Goal: Communication & Community: Answer question/provide support

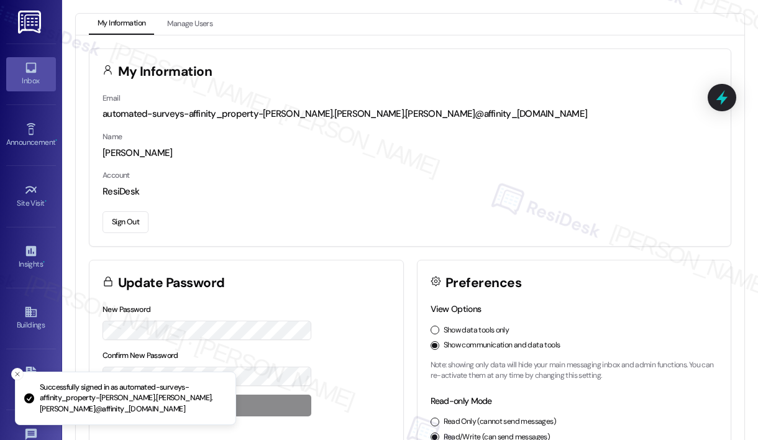
click at [24, 72] on icon at bounding box center [31, 68] width 14 height 14
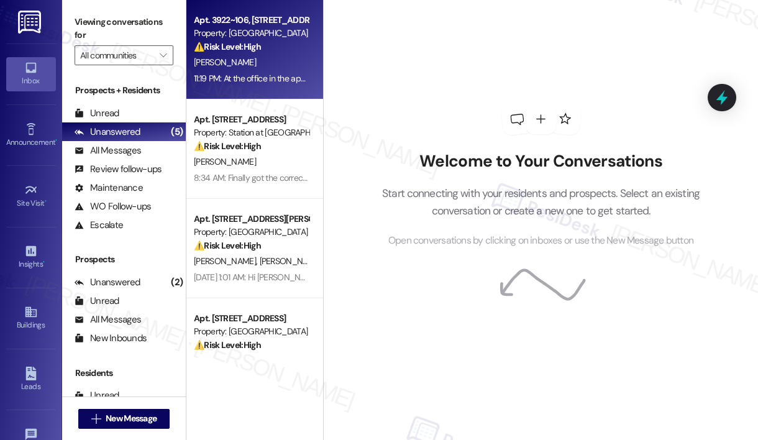
click at [224, 64] on span "[PERSON_NAME]" at bounding box center [225, 62] width 62 height 11
click at [224, 65] on span "A. Zarate" at bounding box center [225, 62] width 62 height 11
click at [224, 63] on span "A. Zarate" at bounding box center [225, 62] width 62 height 11
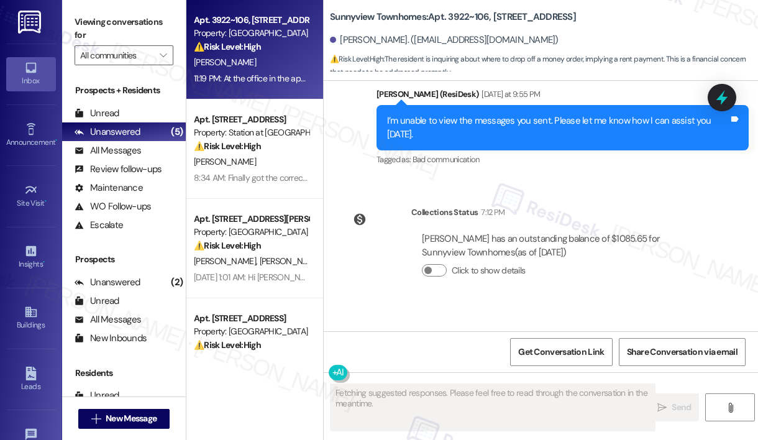
scroll to position [4468, 0]
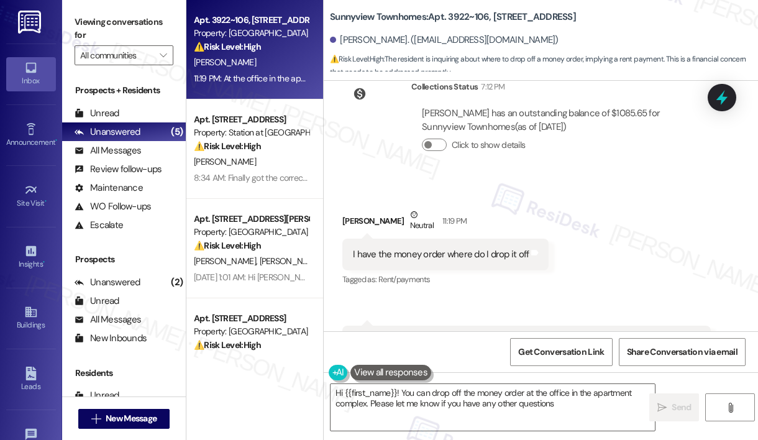
type textarea "Hi {{first_name}}! You can drop off the money order at the office in the apartm…"
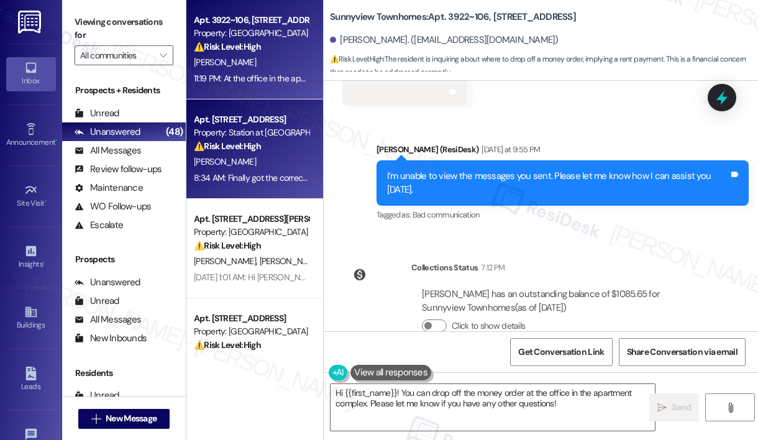
click at [212, 152] on strong "⚠️ Risk Level: High" at bounding box center [227, 145] width 67 height 11
type textarea "Fetching suggested responses. Please feel free to read through the conversation…"
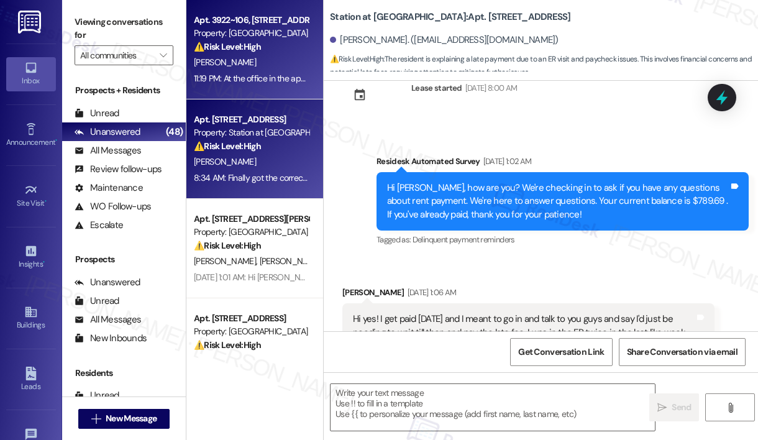
scroll to position [2534, 0]
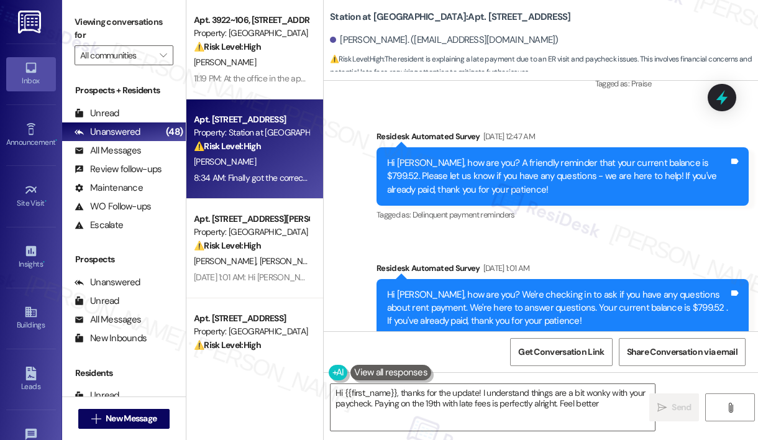
type textarea "Hi {{first_name}}, thanks for the update! I understand things are a bit wonky w…"
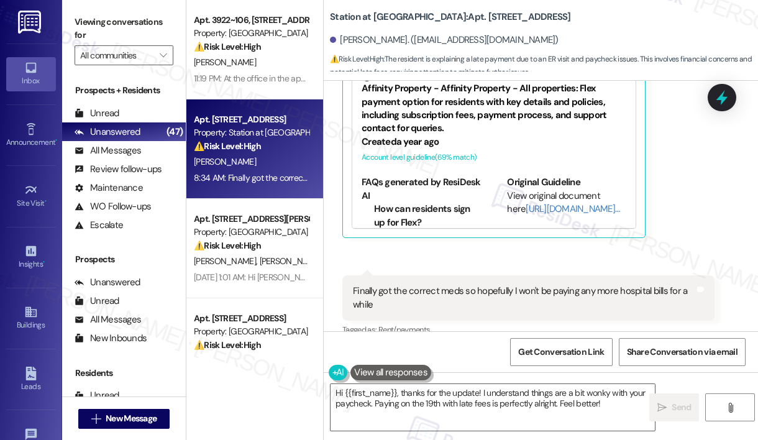
scroll to position [3312, 0]
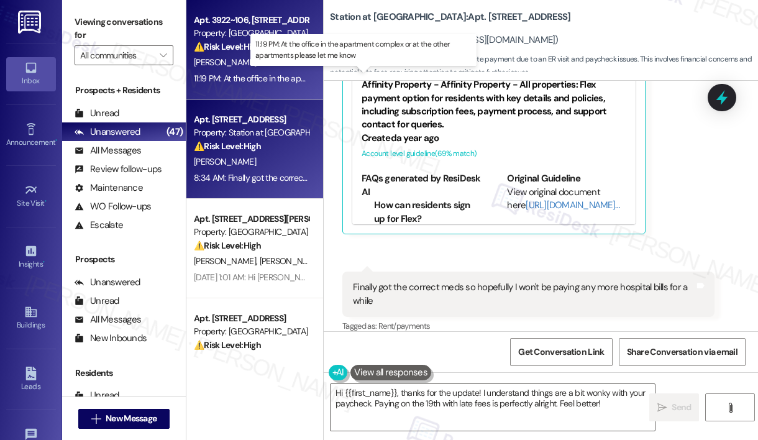
click at [288, 75] on div "11:19 PM: At the office in the apartment complex or at the other apartments ple…" at bounding box center [363, 78] width 338 height 11
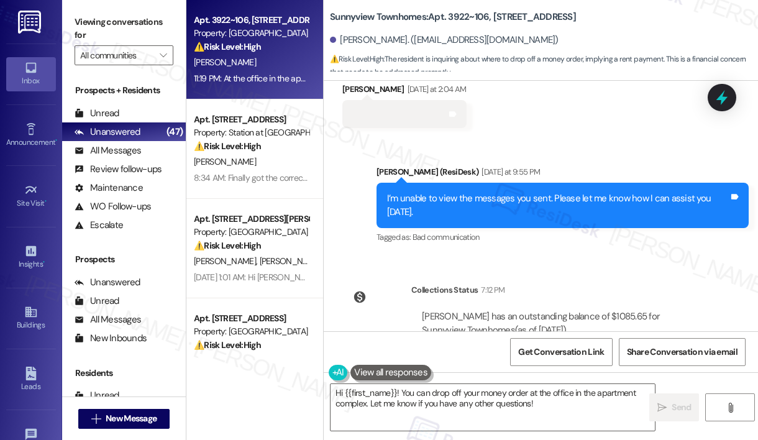
scroll to position [4469, 0]
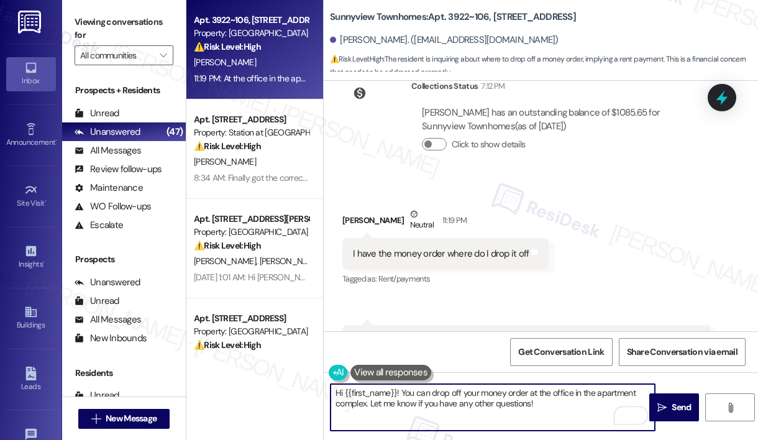
drag, startPoint x: 536, startPoint y: 401, endPoint x: 372, endPoint y: 404, distance: 164.1
click at [372, 404] on textarea "Hi {{first_name}}! You can drop off your money order at the office in the apart…" at bounding box center [493, 407] width 324 height 47
click at [546, 403] on textarea "Hi {{first_name}}! You can drop off your money order at the office in the apart…" at bounding box center [493, 407] width 324 height 47
drag, startPoint x: 546, startPoint y: 402, endPoint x: 377, endPoint y: 396, distance: 169.7
click at [370, 403] on textarea "Hi {{first_name}}! You can drop off your money order at the office in the apart…" at bounding box center [493, 407] width 324 height 47
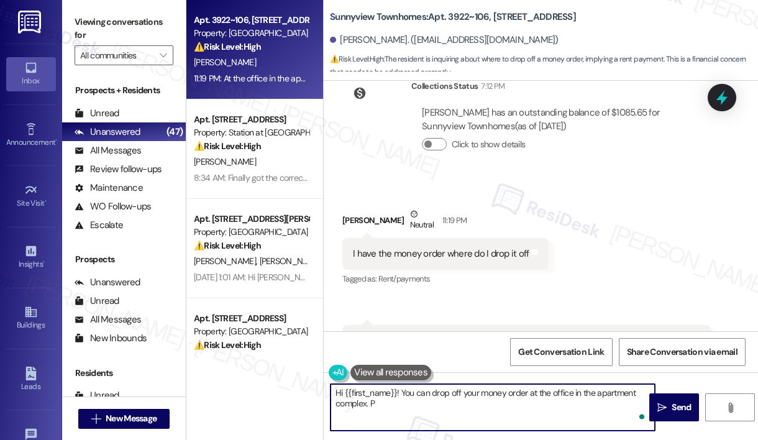
type textarea "Hi {{first_name}}! You can drop off your money order at the office in the apart…"
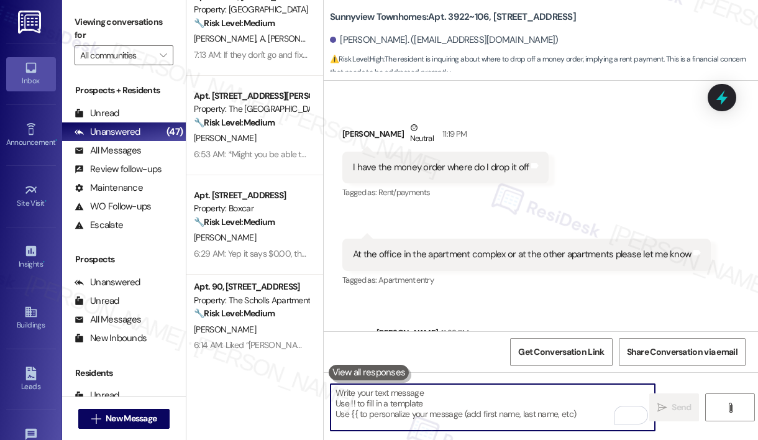
scroll to position [626, 0]
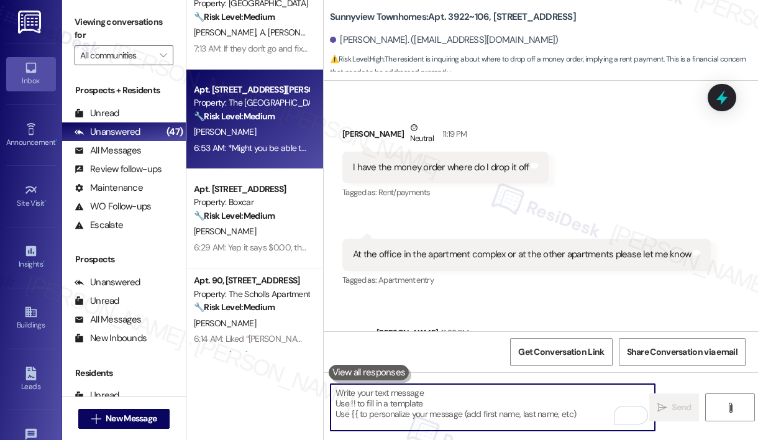
click at [265, 148] on div "6:53 AM: *Might you be able to **please** provide* (sorry about that!) (Not sur…" at bounding box center [514, 147] width 641 height 11
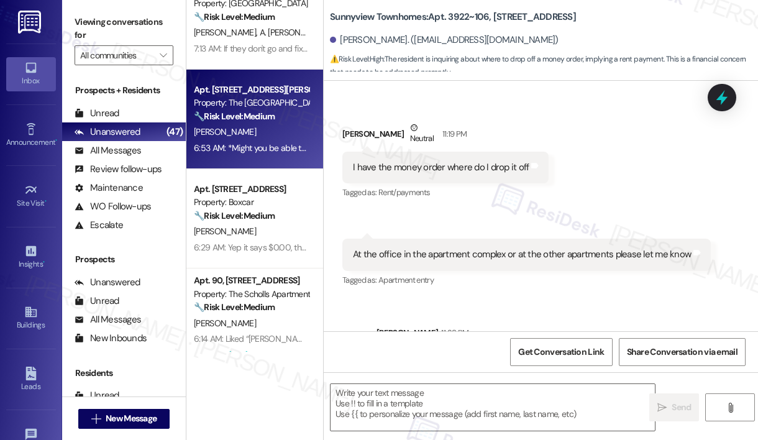
type textarea "Fetching suggested responses. Please feel free to read through the conversation…"
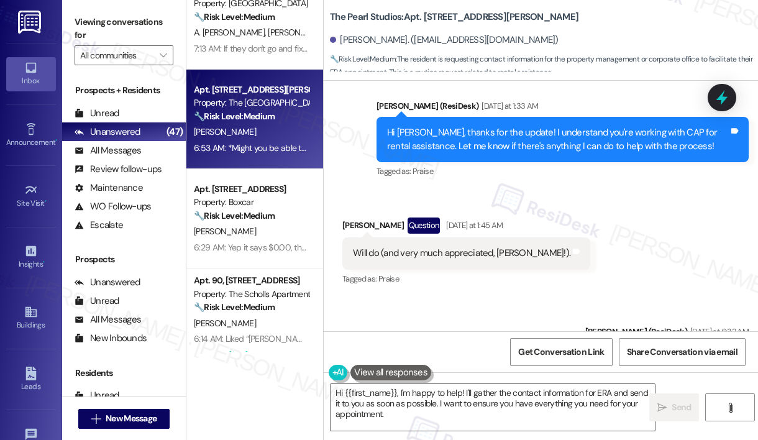
scroll to position [28407, 0]
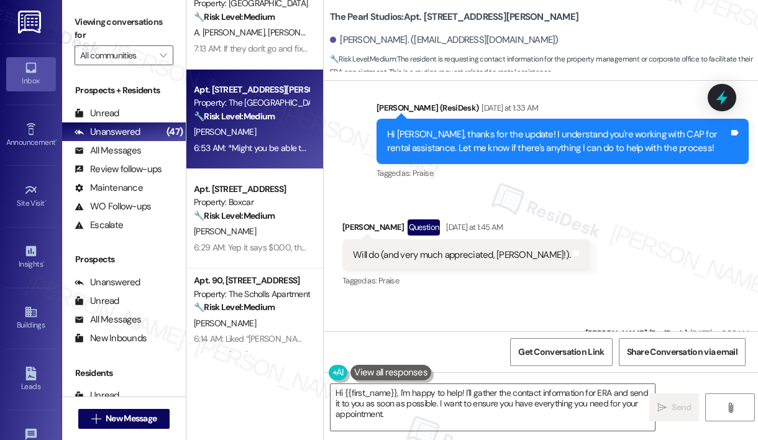
copy div "Hi Sarah! I hope you're well. My appointment for ERA is coming up and Might you…"
click at [513, 390] on textarea "Hi {{first_name}}, I'm happy to help! I'll gather the contact information for E…" at bounding box center [493, 407] width 324 height 47
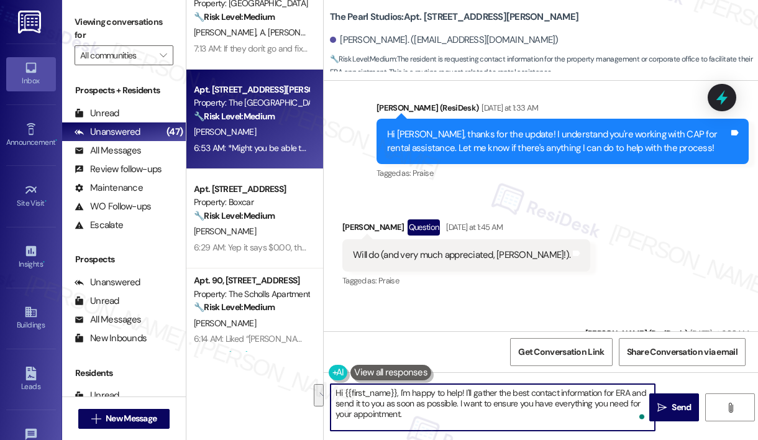
drag, startPoint x: 458, startPoint y: 404, endPoint x: 463, endPoint y: 419, distance: 15.1
click at [463, 419] on textarea "Hi {{first_name}}, I'm happy to help! I'll gather the best contact information …" at bounding box center [493, 407] width 324 height 47
type textarea "Hi {{first_name}}, I'm happy to help! I'll gather the best contact information …"
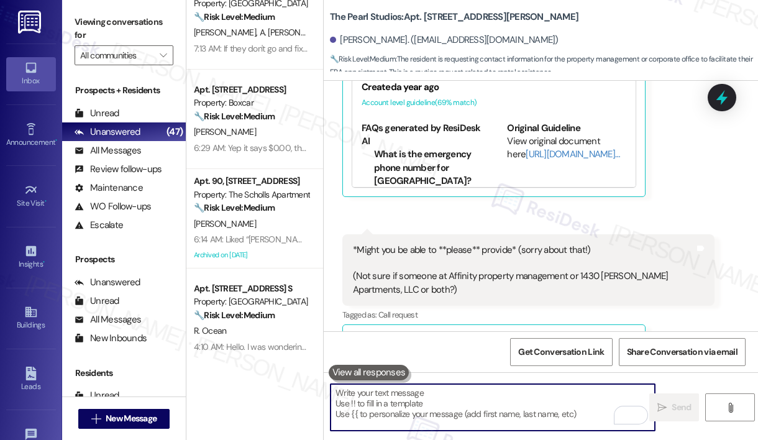
scroll to position [29022, 0]
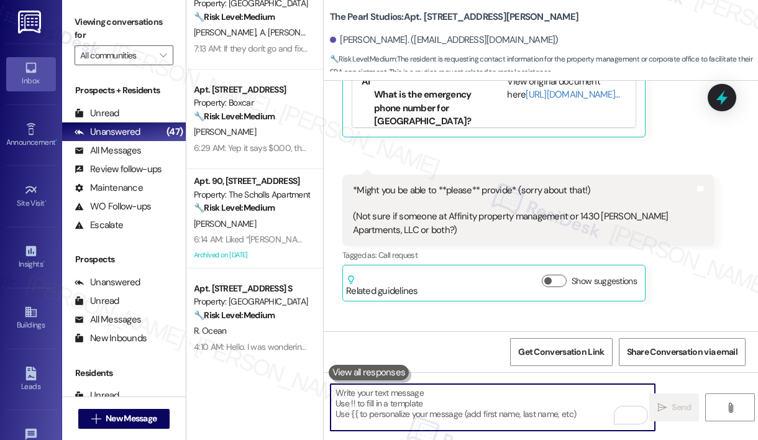
click at [433, 411] on textarea "To enrich screen reader interactions, please activate Accessibility in Grammarl…" at bounding box center [493, 407] width 324 height 47
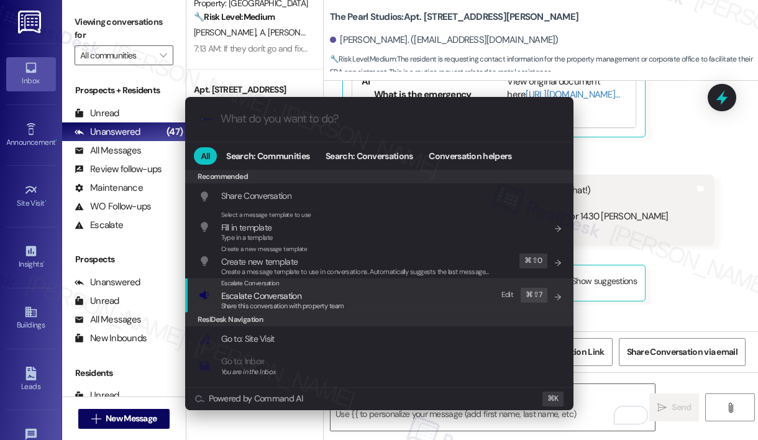
click at [341, 308] on span "Share this conversation with property team" at bounding box center [282, 305] width 123 height 9
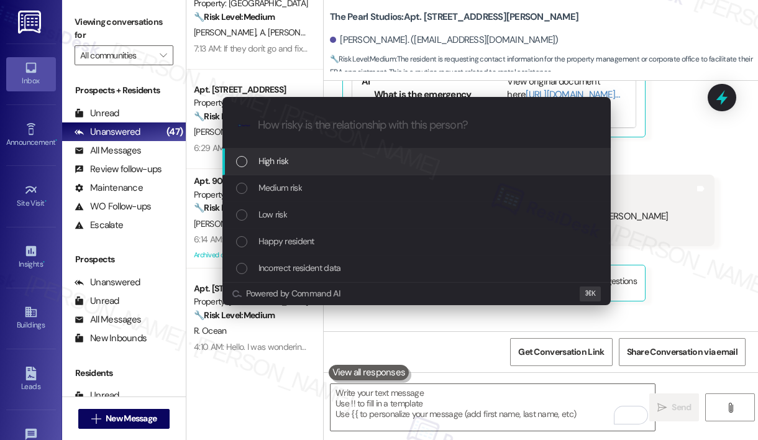
click at [320, 155] on div "High risk" at bounding box center [417, 161] width 363 height 14
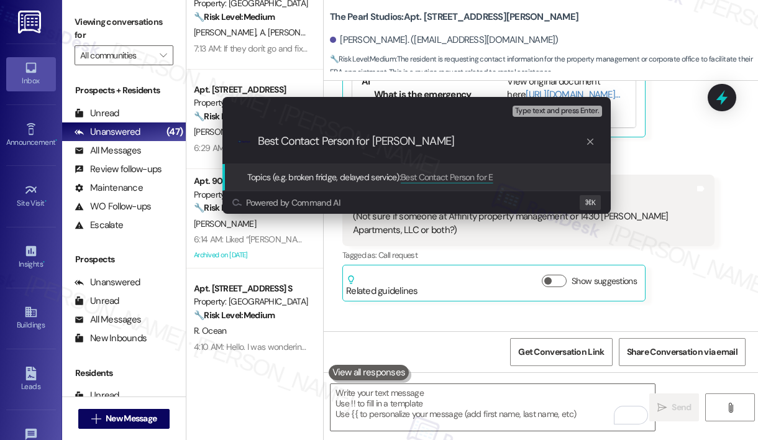
type input "Best Contact Person for ERA"
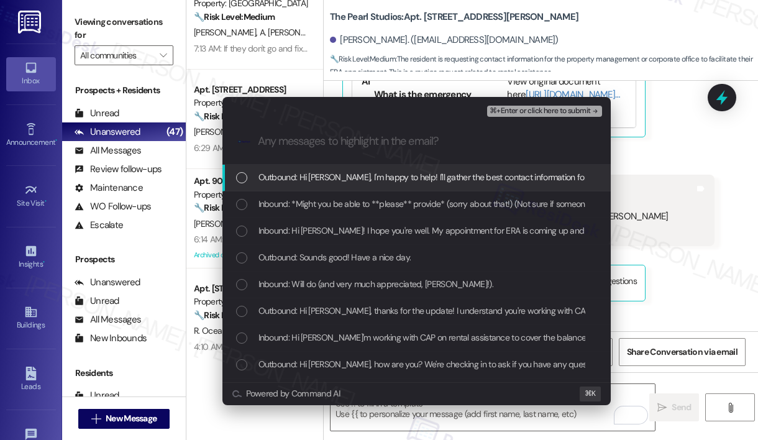
click at [342, 176] on span "Outbound: Hi Steven, I'm happy to help! I'll gather the best contact informatio…" at bounding box center [547, 177] width 579 height 14
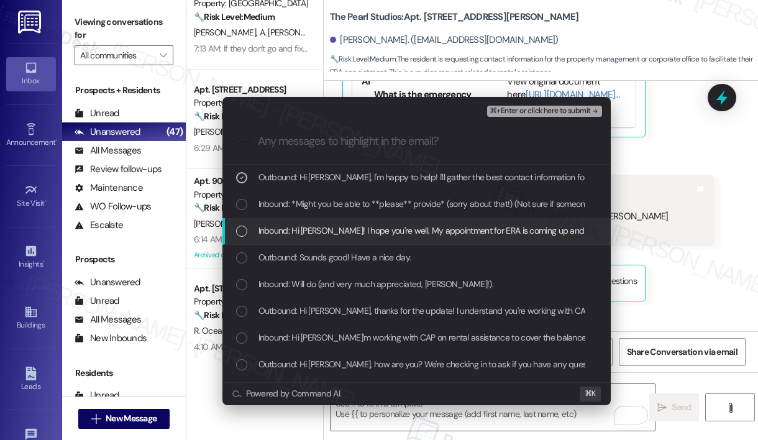
click at [330, 231] on span "Inbound: Hi Sarah! I hope you're well. My appointment for ERA is coming up and …" at bounding box center [733, 231] width 951 height 14
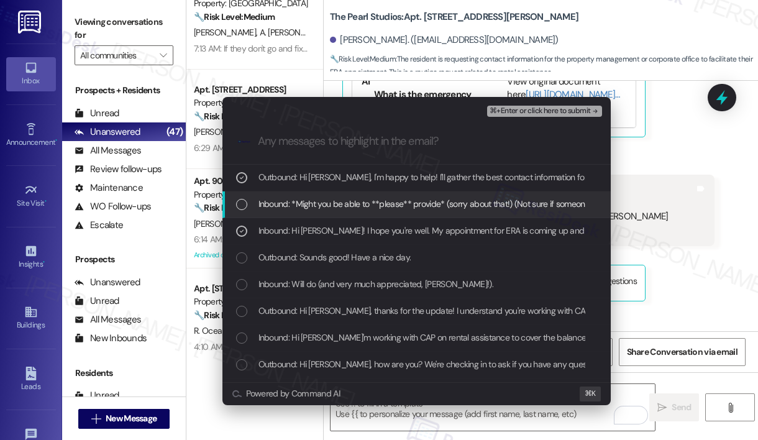
click at [445, 202] on span "Inbound: *Might you be able to **please** provide* (sorry about that!) (Not sur…" at bounding box center [578, 204] width 641 height 14
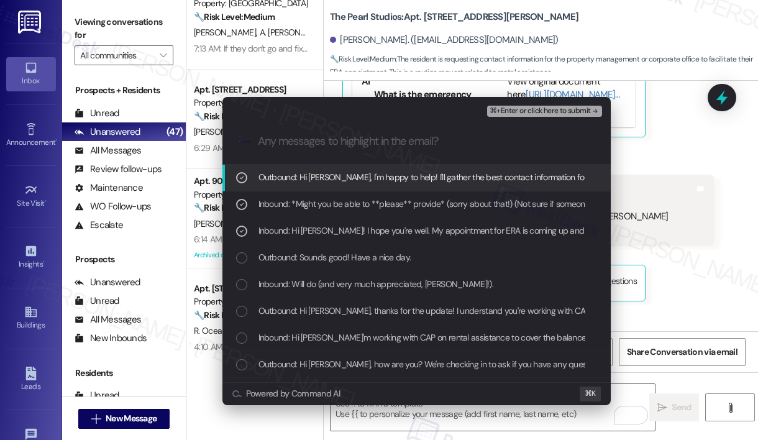
click at [525, 111] on span "⌘+Enter or click here to submit" at bounding box center [540, 111] width 101 height 9
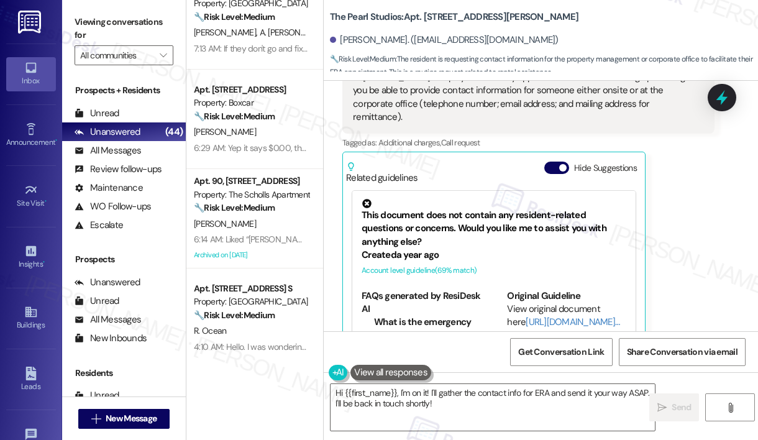
scroll to position [29040, 0]
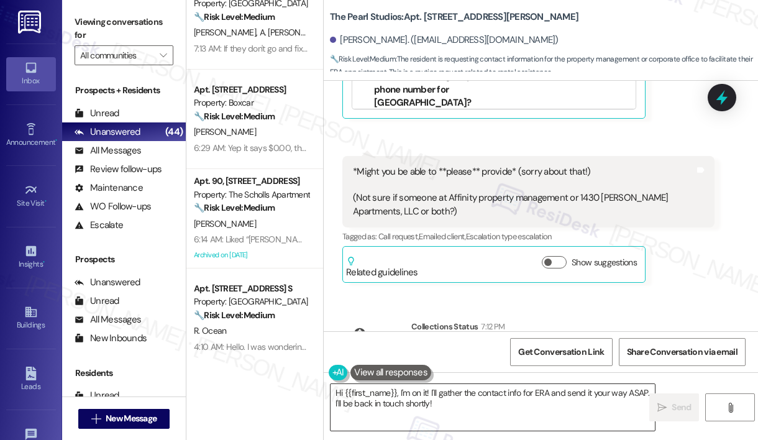
click at [408, 418] on textarea "Hi {{first_name}}, I'm on it! I'll gather the contact info for ERA and send it …" at bounding box center [493, 407] width 324 height 47
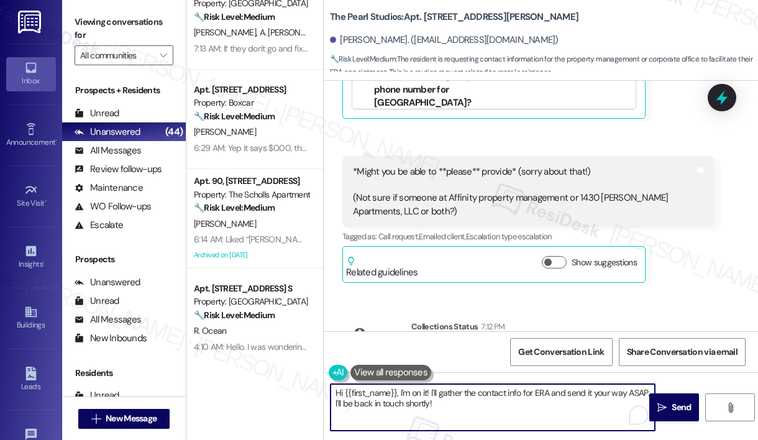
click at [408, 418] on textarea "Hi {{first_name}}, I'm on it! I'll gather the contact info for ERA and send it …" at bounding box center [493, 407] width 324 height 47
paste textarea "Best Contact Person for ERA"
type textarea "Hi {{first_name}}, I'm on it! I'll gather the contact info for ERA and send it …"
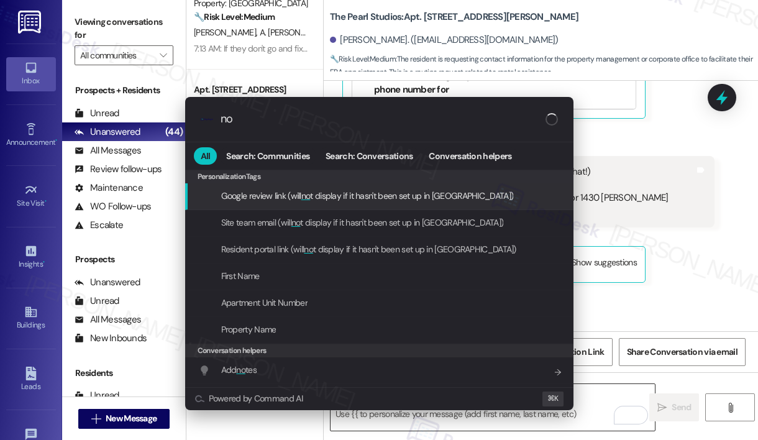
type input "not"
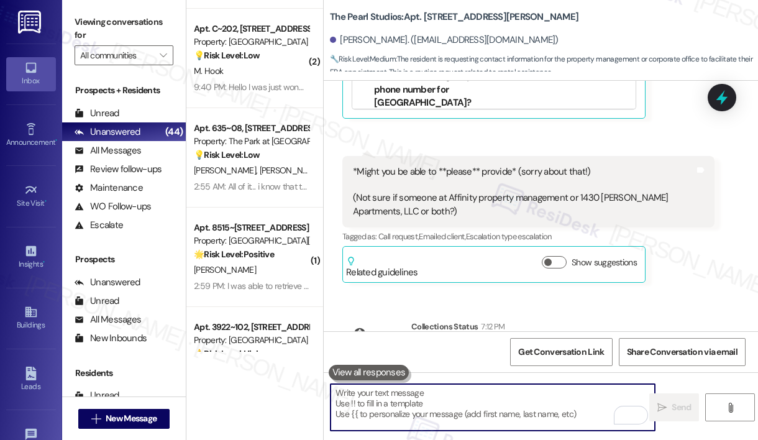
scroll to position [2301, 0]
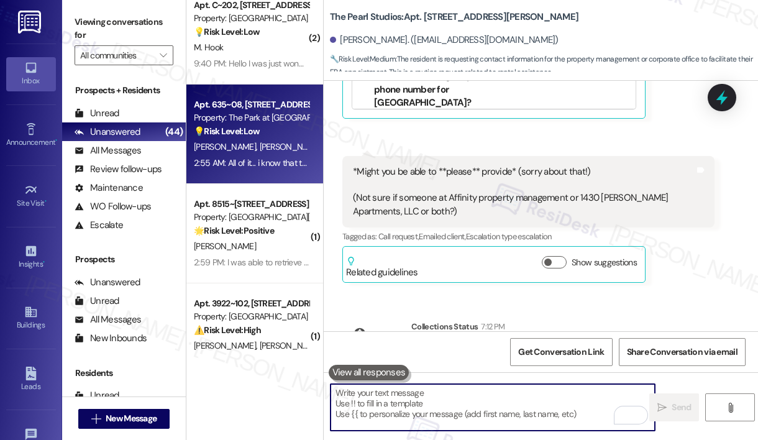
click at [272, 139] on div "S. Moffat J. Moffat" at bounding box center [251, 147] width 117 height 16
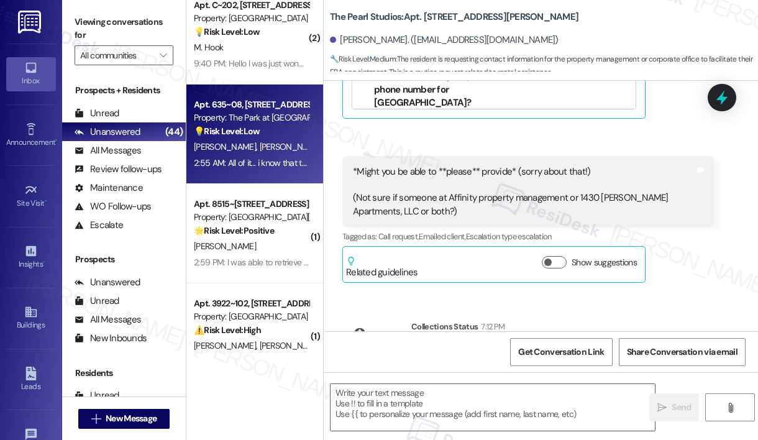
type textarea "Fetching suggested responses. Please feel free to read through the conversation…"
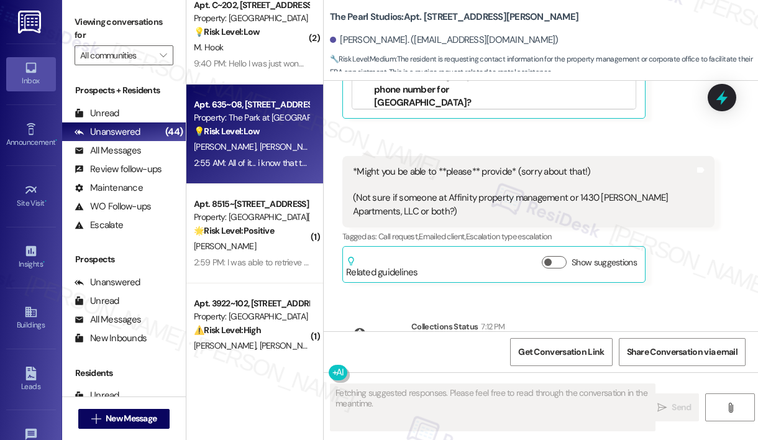
click at [272, 139] on div "S. Moffat J. Moffat" at bounding box center [251, 147] width 117 height 16
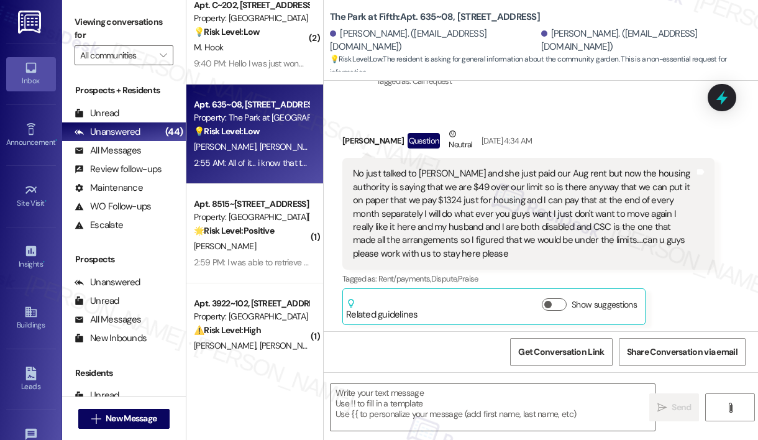
type textarea "Fetching suggested responses. Please feel free to read through the conversation…"
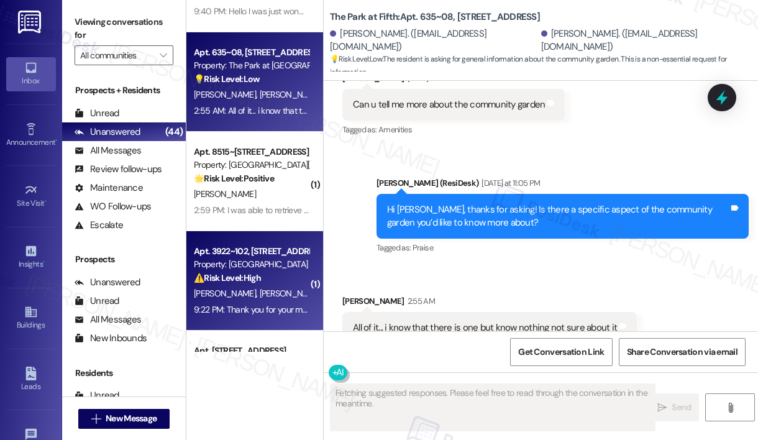
scroll to position [2376, 0]
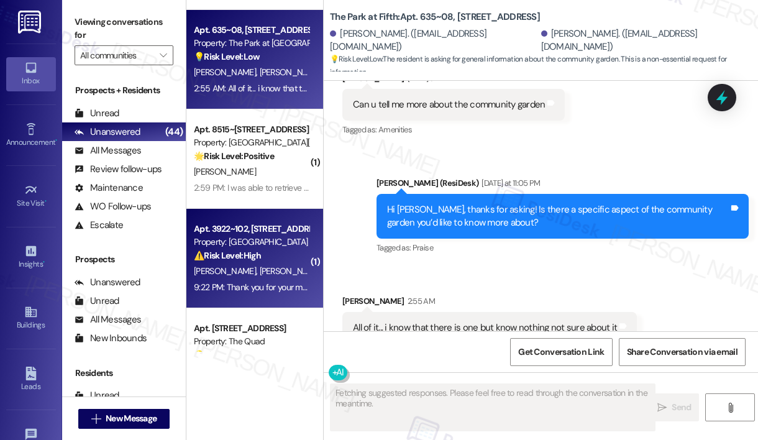
click at [266, 296] on div "Apt. 3922~102, 3930 Sunnyview Rd NE Property: Sunnyview Townhomes ⚠️ Risk Level…" at bounding box center [254, 258] width 137 height 99
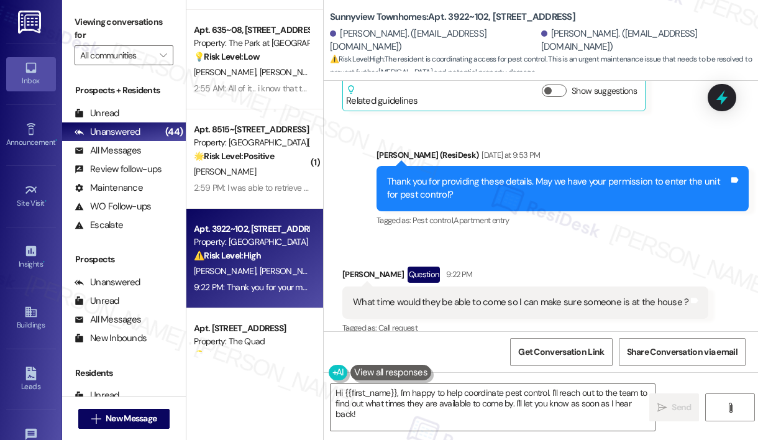
scroll to position [19894, 0]
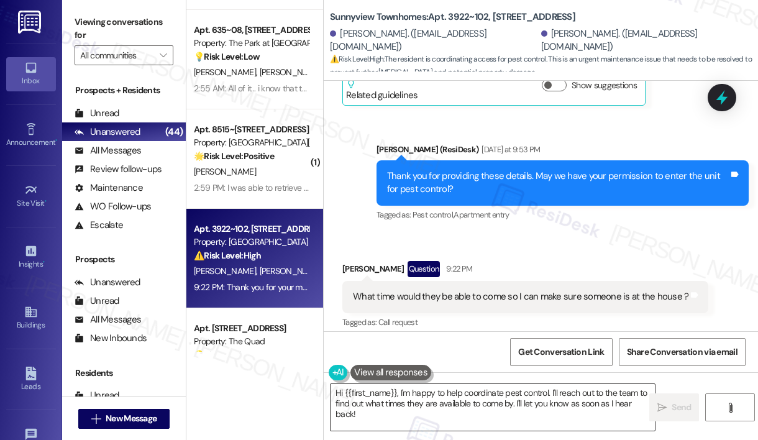
click at [422, 411] on textarea "Hi {{first_name}}, I'm happy to help coordinate pest control. I'll reach out to…" at bounding box center [493, 407] width 324 height 47
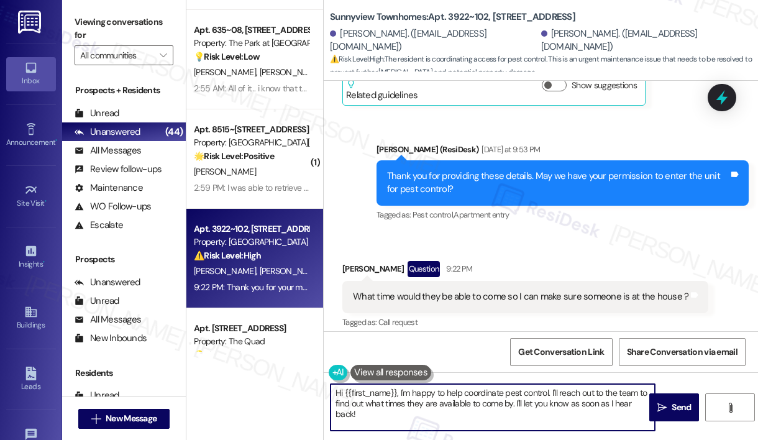
click at [422, 411] on textarea "Hi {{first_name}}, I'm happy to help coordinate pest control. I'll reach out to…" at bounding box center [493, 407] width 324 height 47
click at [590, 392] on textarea "Hi Selena, pest control dont usually have specific time of visit as their task …" at bounding box center [493, 407] width 324 height 47
click at [646, 394] on textarea "Hi Selena, pest control dont usually have specific time of visit as their sched…" at bounding box center [493, 407] width 324 height 47
click at [506, 396] on textarea "Hi Selena, pest control dont usually have specific time of visit." at bounding box center [493, 407] width 324 height 47
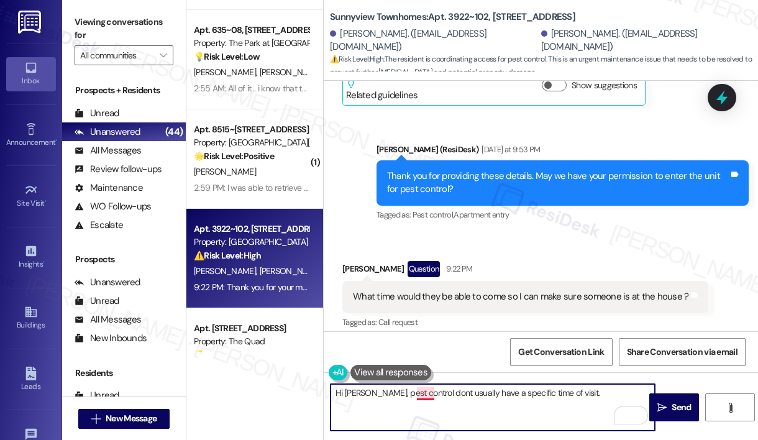
click at [422, 396] on textarea "Hi Selena, pest control dont usually have a specific time of visit." at bounding box center [493, 407] width 324 height 47
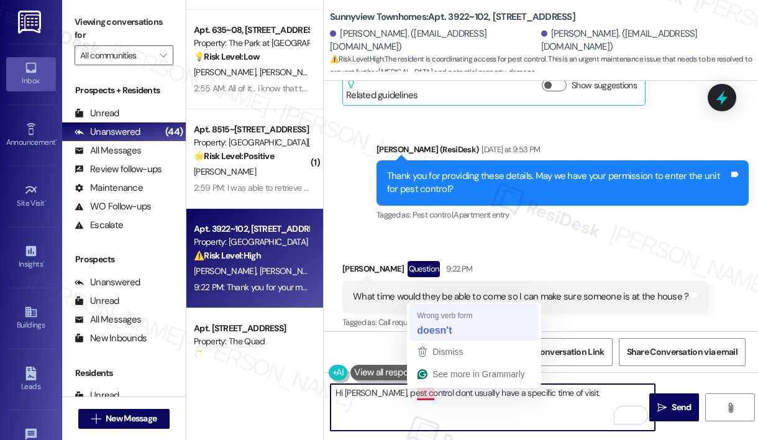
type textarea "Hi Selena, pest control doesn't usually have a specific time of visit."
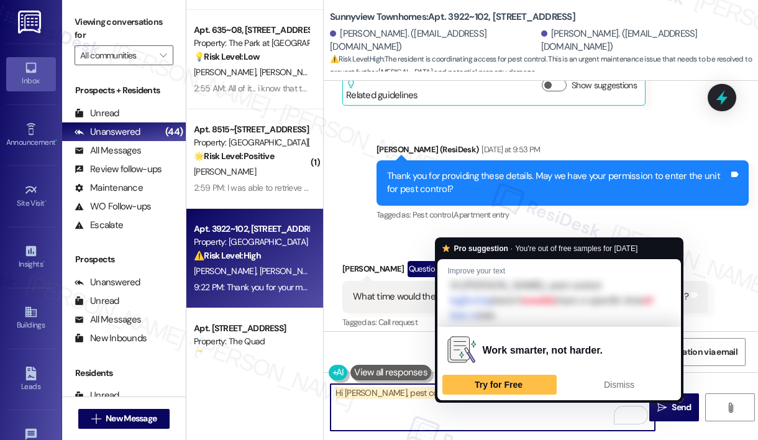
click at [462, 396] on textarea "Hi Selena, pest control doesn't usually have a specific time of visit." at bounding box center [493, 407] width 324 height 47
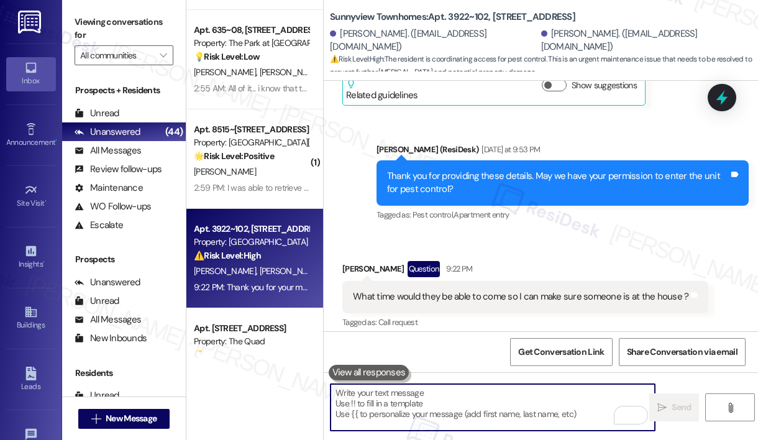
click at [386, 417] on textarea "To enrich screen reader interactions, please activate Accessibility in Grammarl…" at bounding box center [493, 407] width 324 height 47
paste textarea "Hi Selena, pest control visits usually don’t have a specific set time."
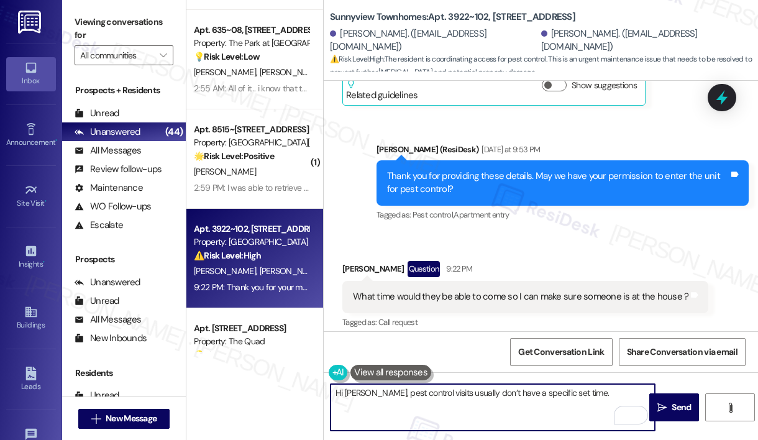
click at [447, 393] on textarea "Hi Selena, pest control visits usually don’t have a specific set time." at bounding box center [493, 407] width 324 height 47
click at [575, 388] on textarea "Hi Selena, pest control visits usually don’t have a specific set time." at bounding box center [493, 407] width 324 height 47
type textarea "Hi Selena, pest control visits usually don’t have a specific set time."
click at [678, 408] on span "Send" at bounding box center [681, 407] width 19 height 13
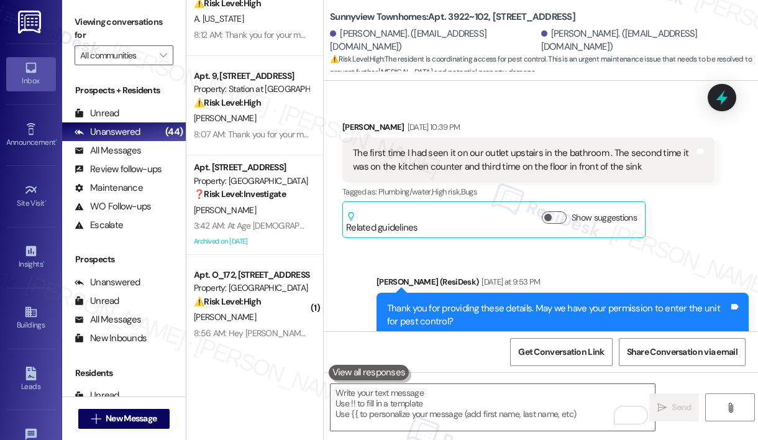
scroll to position [3737, 0]
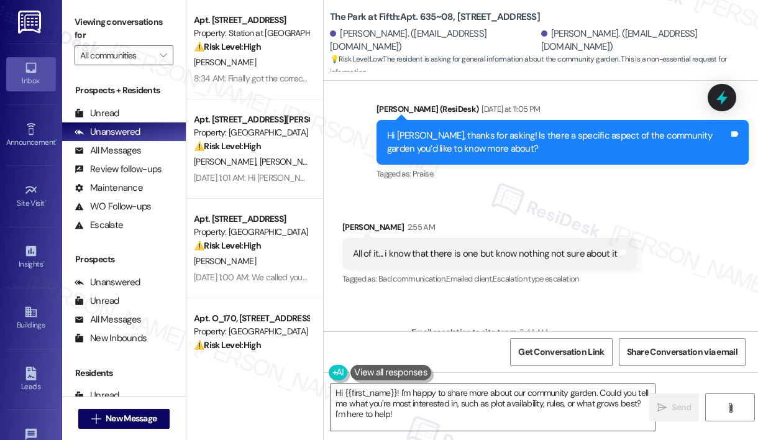
scroll to position [5392, 0]
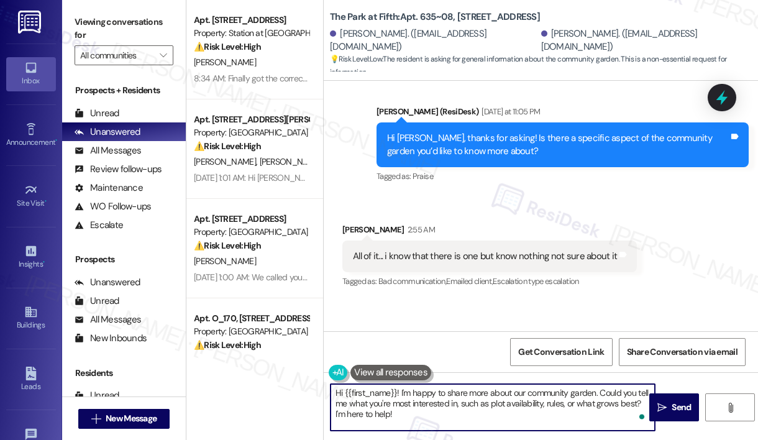
drag, startPoint x: 400, startPoint y: 393, endPoint x: 422, endPoint y: 420, distance: 34.8
click at [422, 420] on textarea "Hi {{first_name}}! I'm happy to share more about our community garden. Could yo…" at bounding box center [493, 407] width 324 height 47
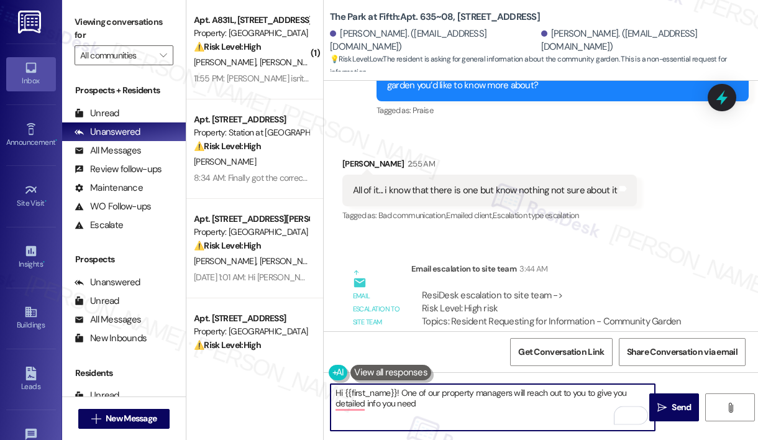
scroll to position [5378, 0]
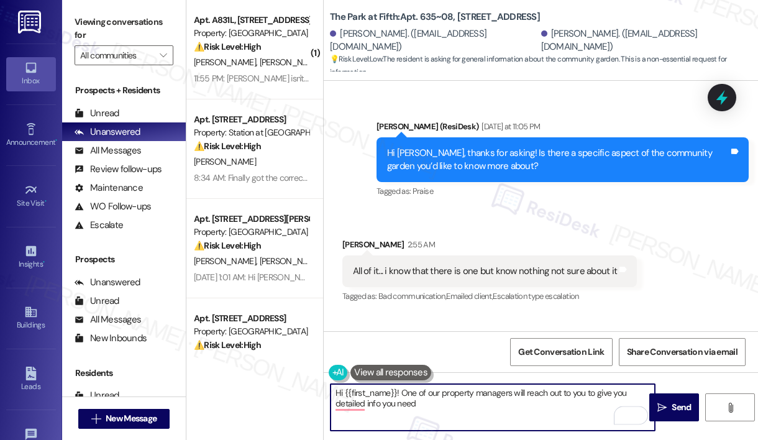
click at [350, 238] on div "[PERSON_NAME] 2:55 AM" at bounding box center [489, 246] width 295 height 17
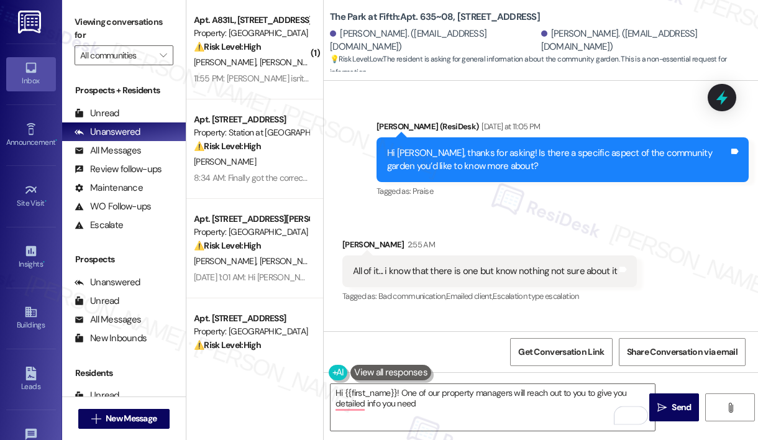
click at [350, 238] on div "[PERSON_NAME] 2:55 AM" at bounding box center [489, 246] width 295 height 17
copy div "[PERSON_NAME]"
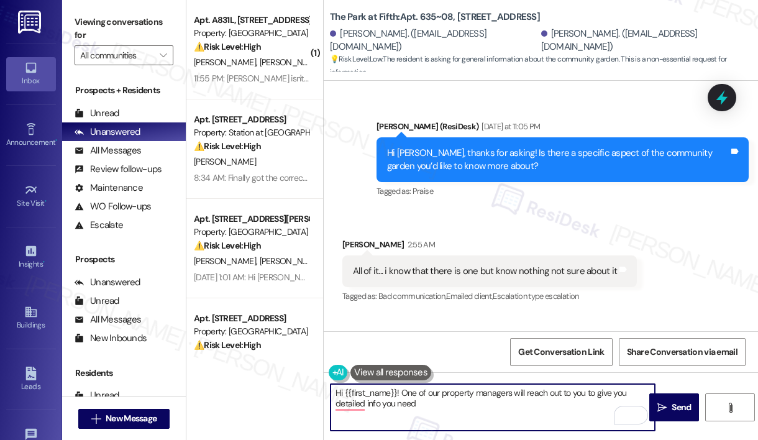
drag, startPoint x: 343, startPoint y: 392, endPoint x: 397, endPoint y: 391, distance: 54.1
click at [397, 391] on textarea "Hi {{first_name}}! One of our property managers will reach out to you to give y…" at bounding box center [493, 407] width 324 height 47
paste textarea "[PERSON_NAME]"
type textarea "Hi [PERSON_NAME]! One of our property managers will reach out to you to give yo…"
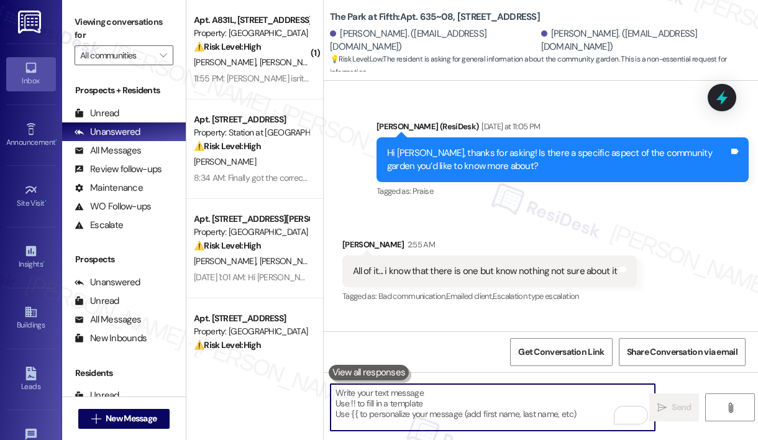
paste textarea "Hi [PERSON_NAME]! One of our property managers will be reaching out to provide …"
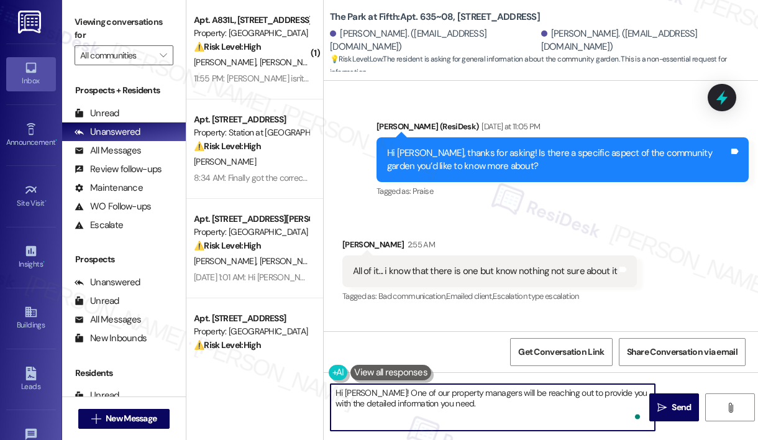
scroll to position [0, 0]
type textarea "Hi [PERSON_NAME]! One of our property managers will be reaching out to provide …"
click at [678, 405] on span "Send" at bounding box center [681, 407] width 19 height 13
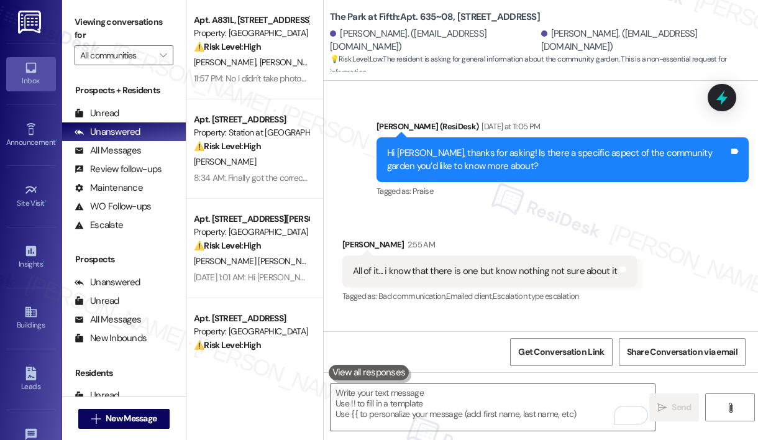
scroll to position [5321, 0]
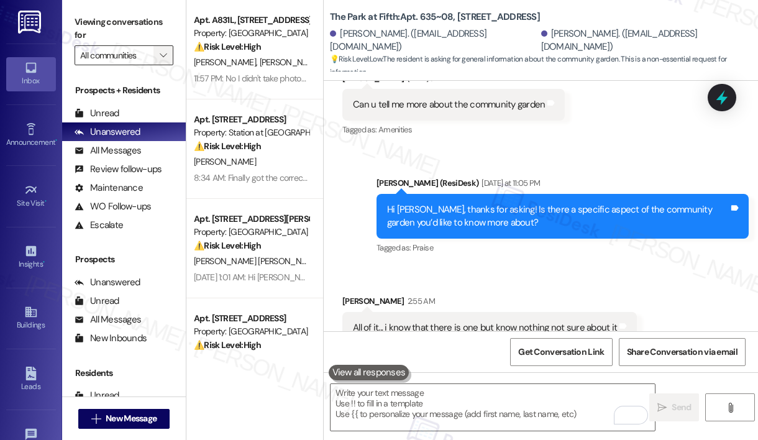
click at [160, 59] on icon "" at bounding box center [163, 55] width 7 height 10
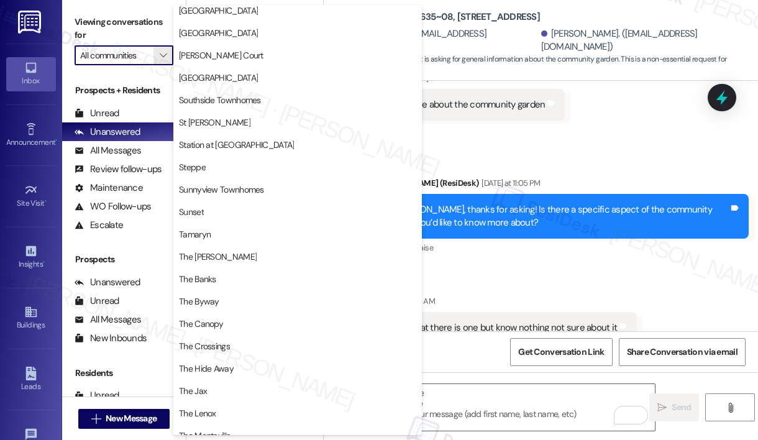
scroll to position [1844, 0]
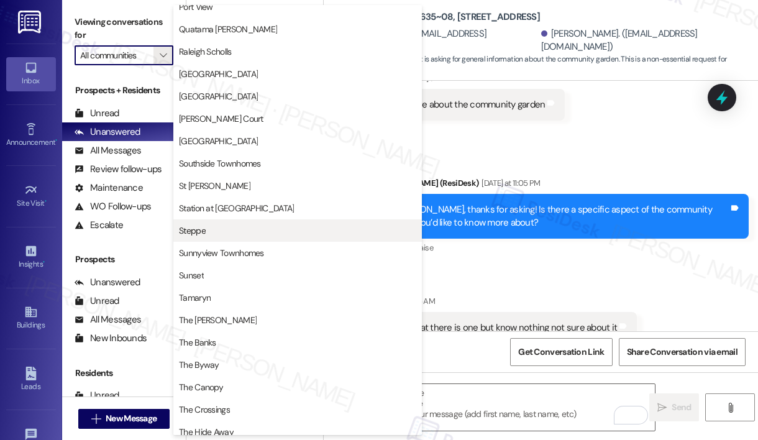
click at [221, 226] on span "Steppe" at bounding box center [297, 230] width 237 height 12
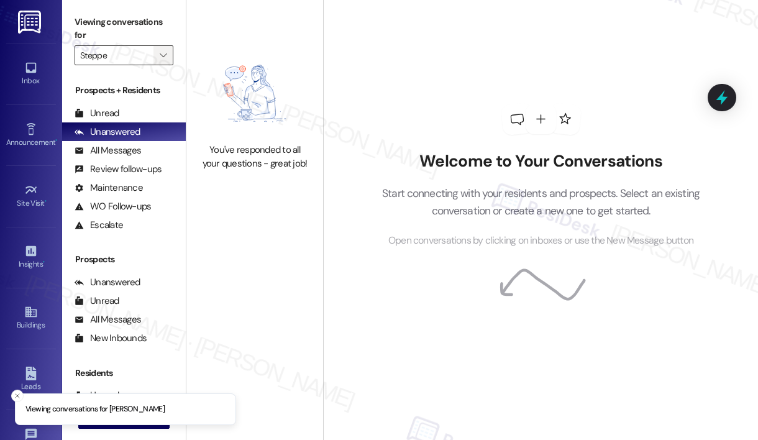
click at [165, 46] on span "" at bounding box center [163, 55] width 12 height 20
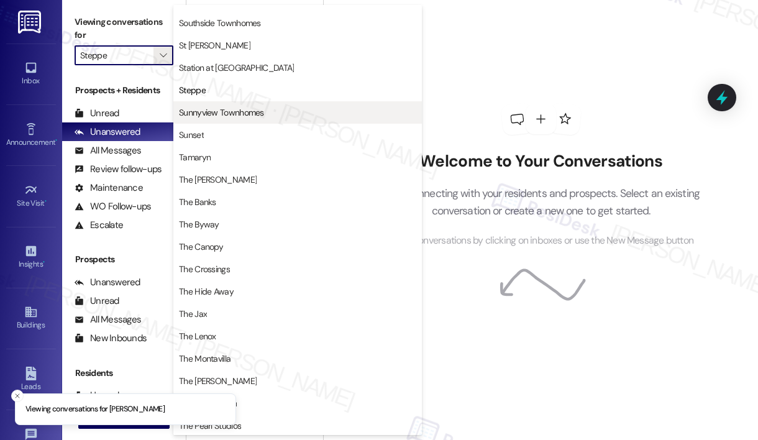
scroll to position [1957, 0]
click at [199, 108] on span "Sunnyview Townhomes" at bounding box center [221, 112] width 85 height 12
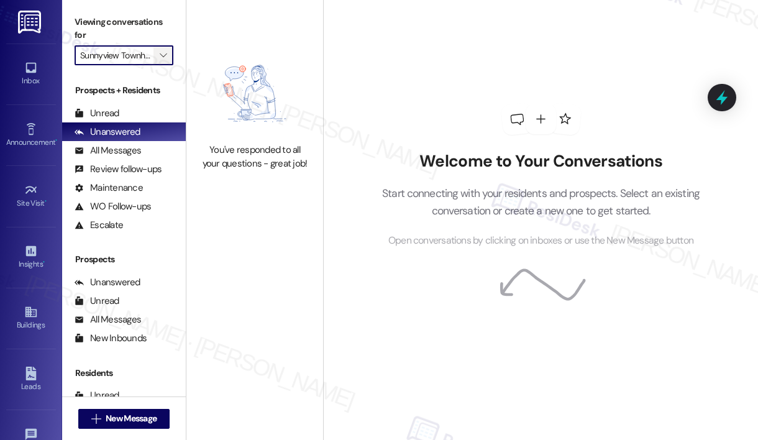
click at [164, 55] on icon "" at bounding box center [163, 55] width 7 height 10
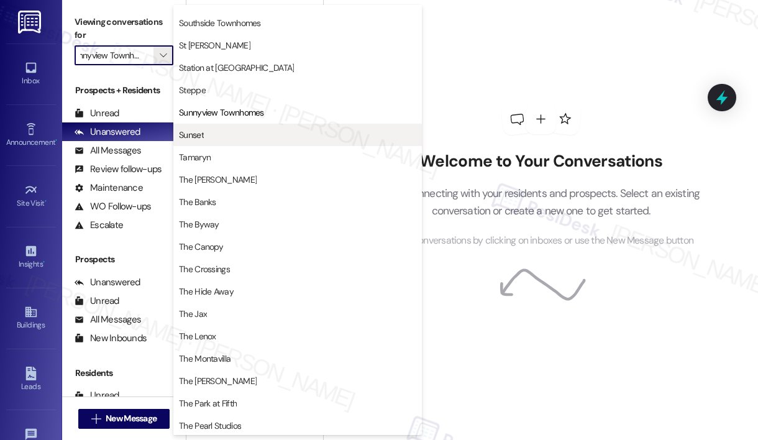
scroll to position [1960, 0]
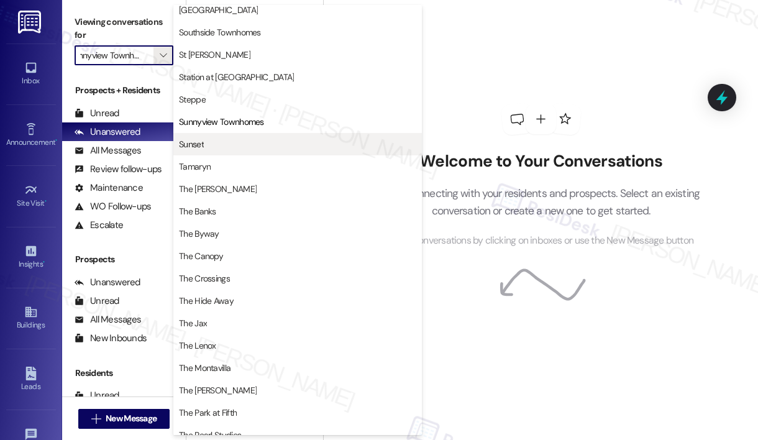
click at [191, 138] on span "Sunset" at bounding box center [191, 144] width 25 height 12
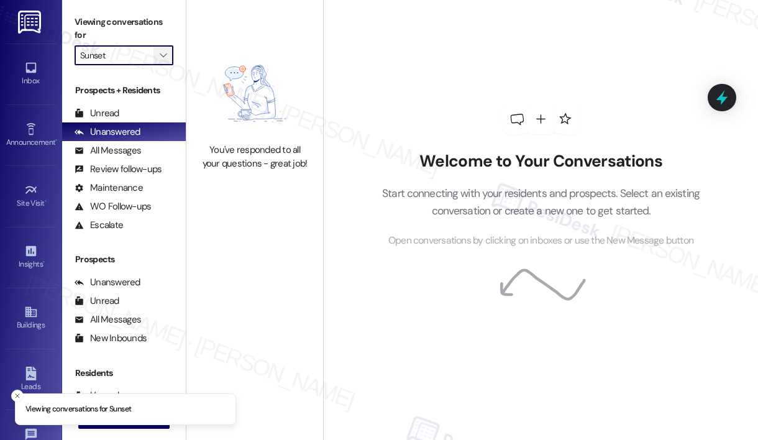
click at [163, 56] on icon "" at bounding box center [163, 55] width 7 height 10
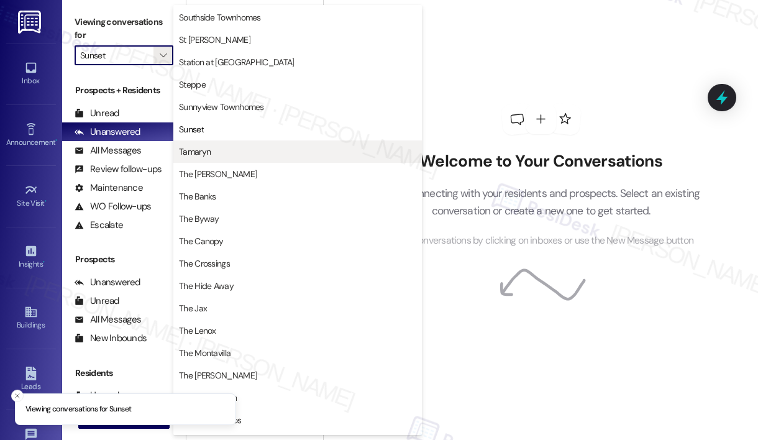
scroll to position [1951, 0]
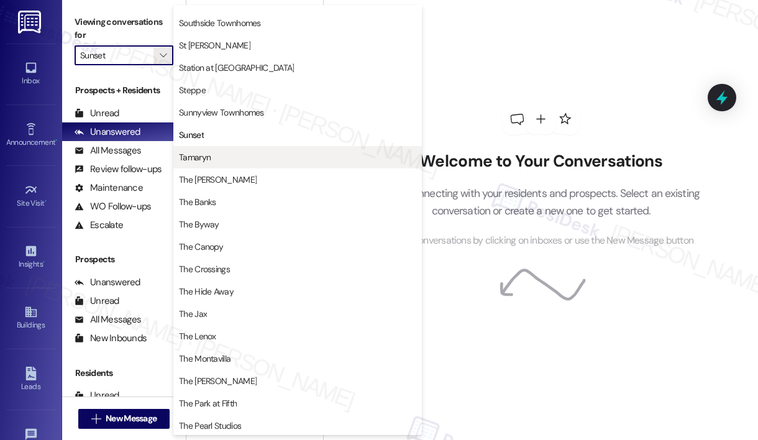
click at [219, 155] on span "Tamaryn" at bounding box center [297, 157] width 237 height 12
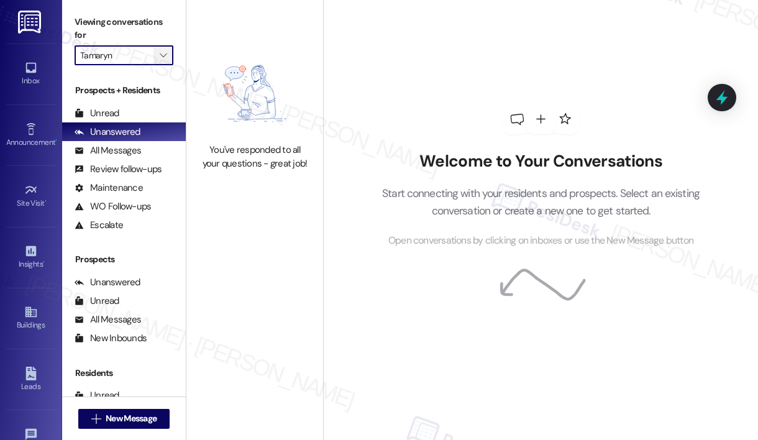
click at [165, 53] on icon "" at bounding box center [163, 55] width 7 height 10
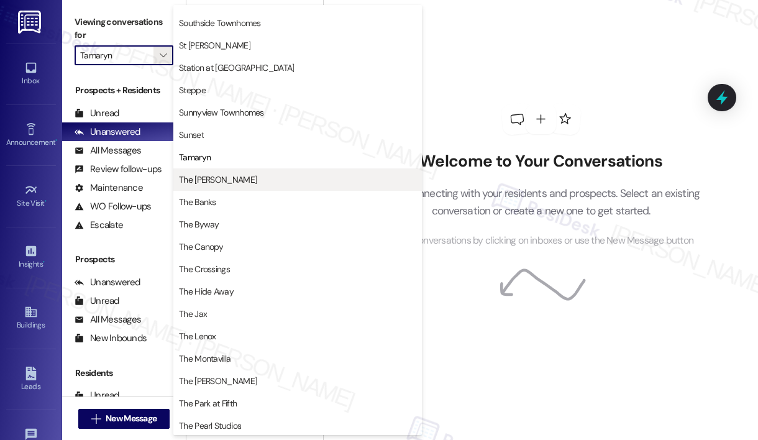
scroll to position [1954, 0]
click at [212, 180] on span "The [PERSON_NAME]" at bounding box center [218, 180] width 78 height 12
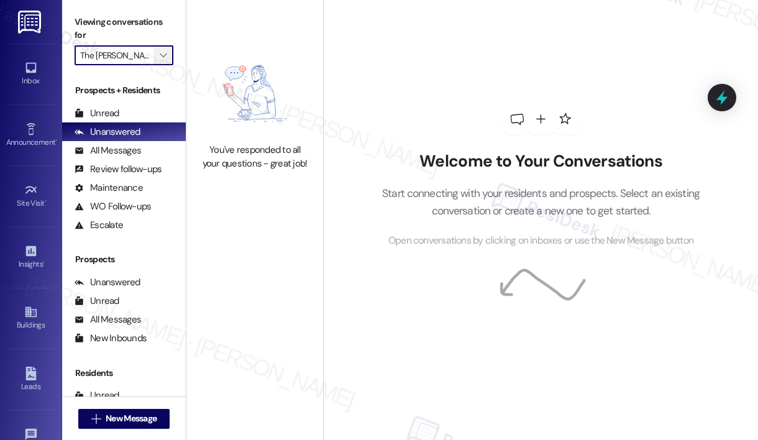
click at [163, 57] on icon "" at bounding box center [163, 55] width 7 height 10
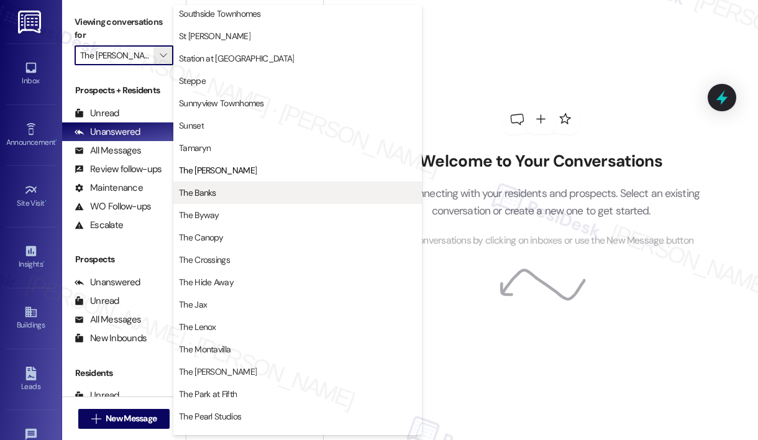
scroll to position [1960, 0]
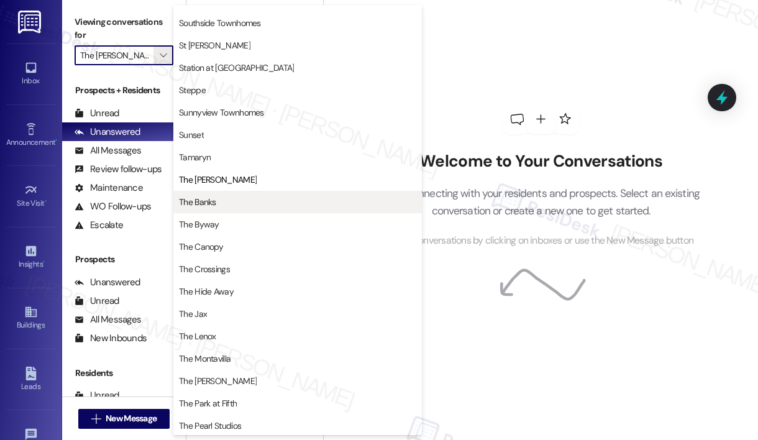
click at [205, 201] on span "The Banks" at bounding box center [197, 202] width 37 height 12
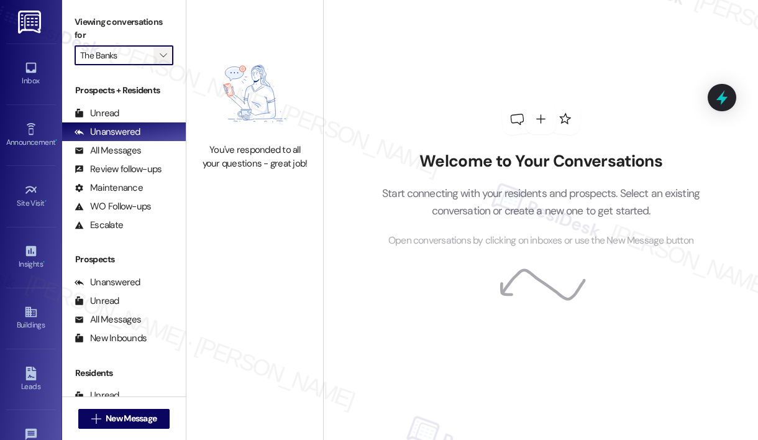
click at [159, 56] on span "" at bounding box center [163, 55] width 12 height 20
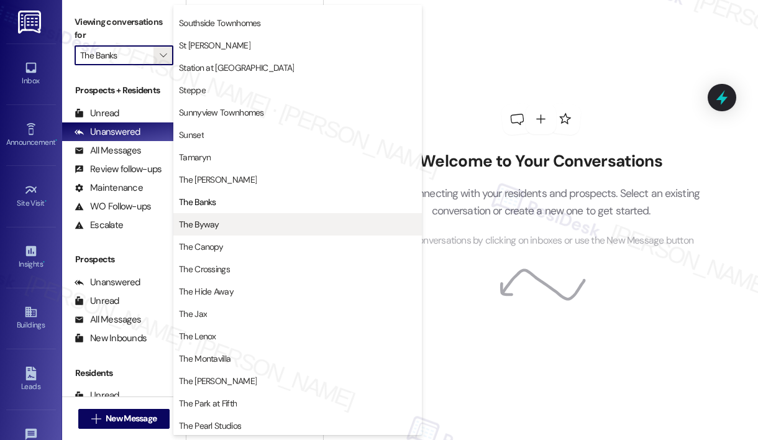
scroll to position [1960, 0]
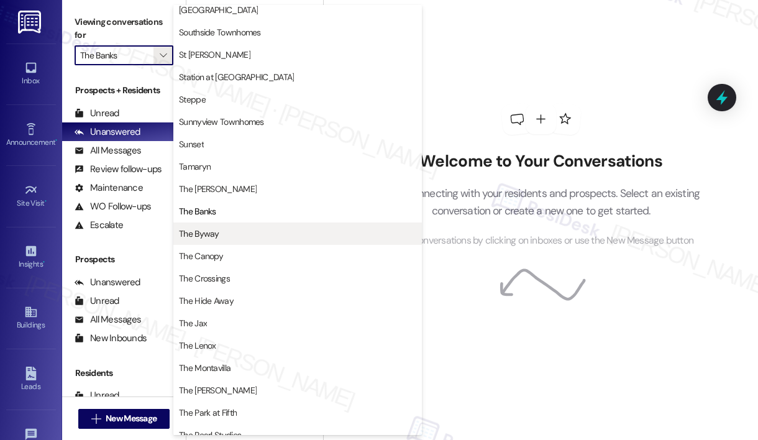
click at [211, 227] on span "The Byway" at bounding box center [199, 233] width 40 height 12
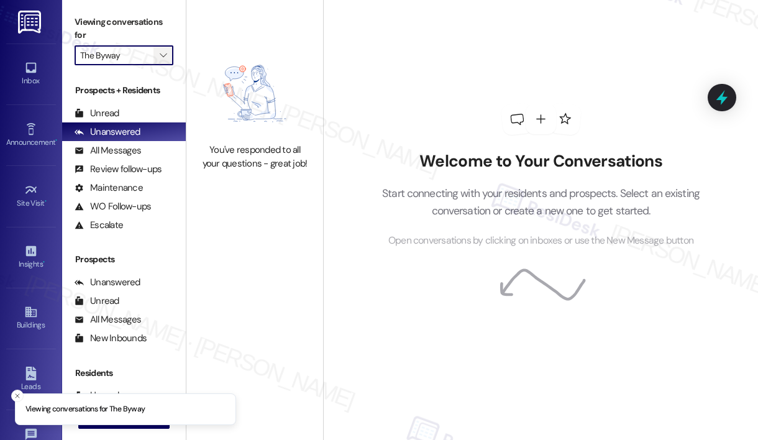
click at [164, 57] on icon "" at bounding box center [163, 55] width 7 height 10
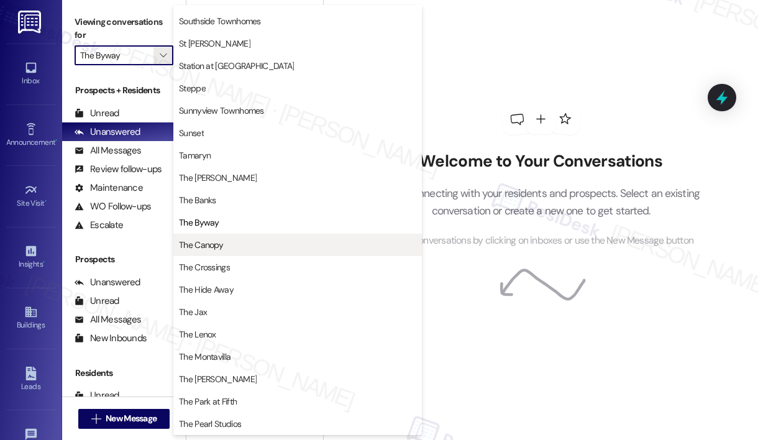
scroll to position [1958, 0]
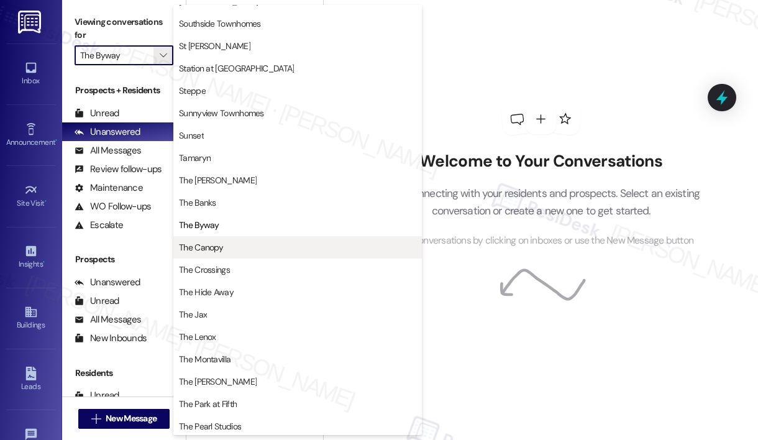
click at [227, 248] on span "The Canopy" at bounding box center [297, 247] width 237 height 12
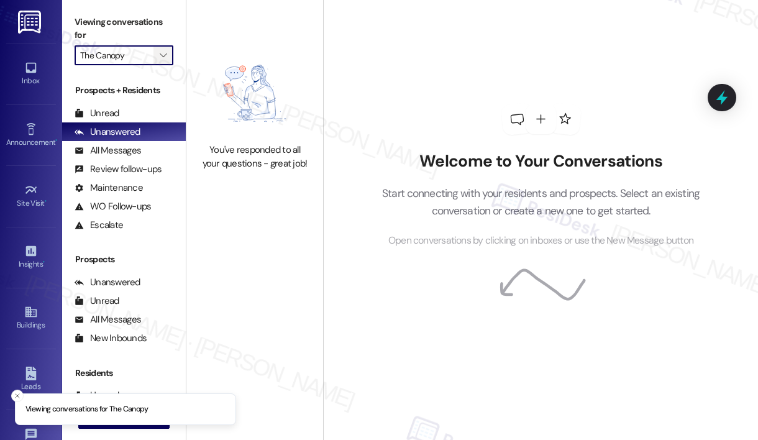
click at [164, 59] on icon "" at bounding box center [163, 55] width 7 height 10
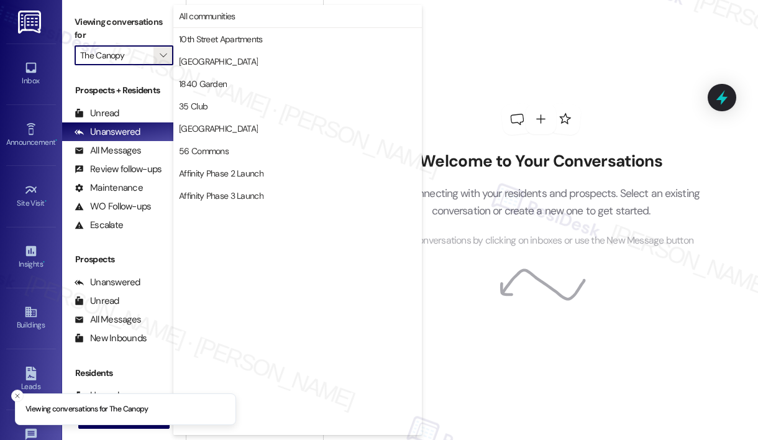
scroll to position [2167, 0]
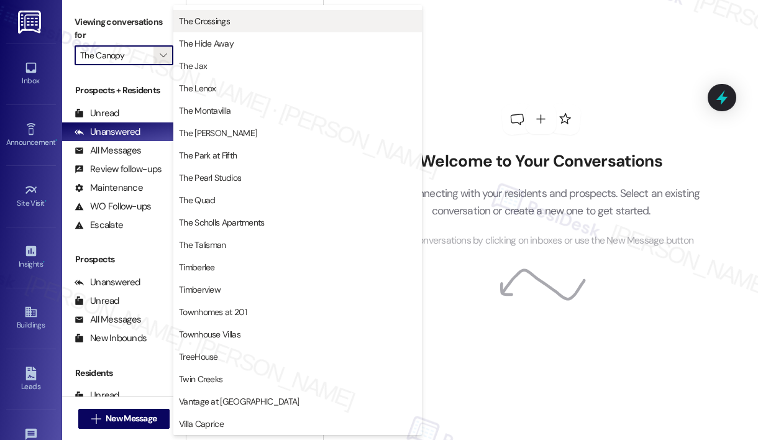
click at [226, 29] on button "The Crossings" at bounding box center [297, 21] width 249 height 22
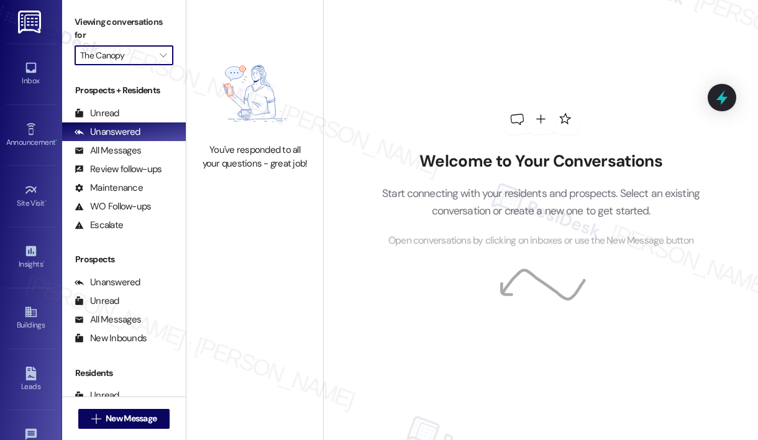
type input "The Crossings"
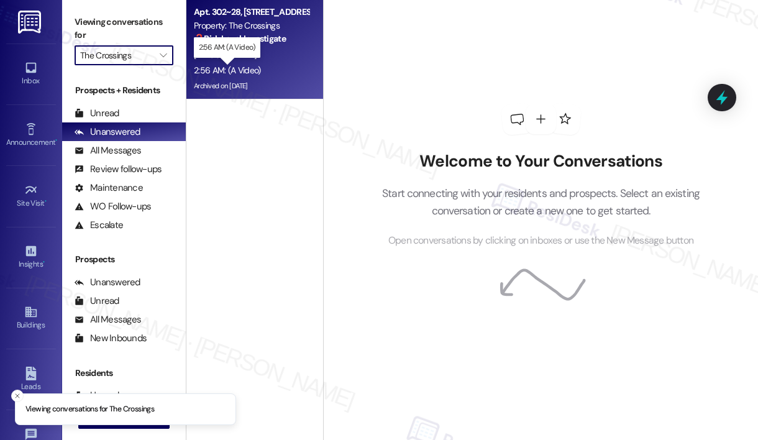
click at [247, 68] on div "2:56 AM: (A Video) 2:56 AM: (A Video)" at bounding box center [227, 70] width 66 height 11
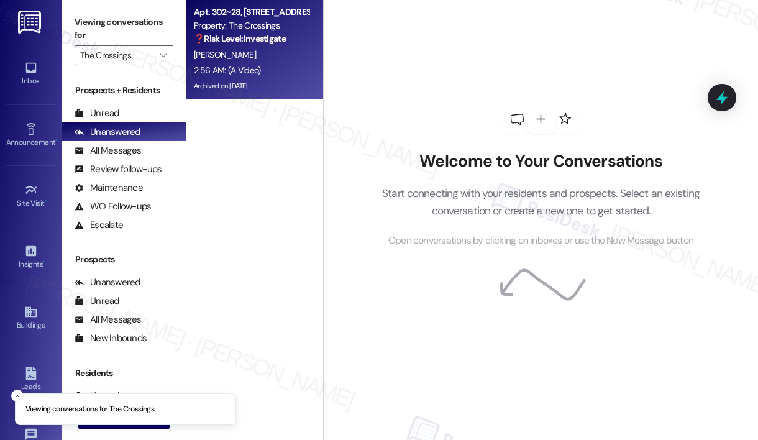
click at [302, 93] on div "Archived on [DATE]" at bounding box center [251, 86] width 117 height 16
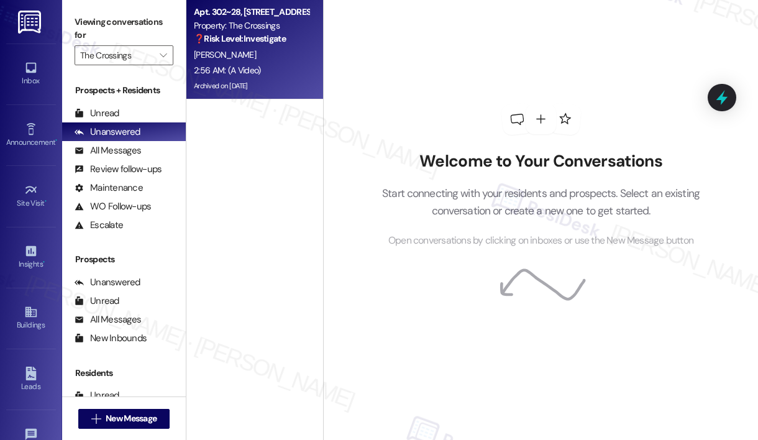
click at [301, 93] on div "Archived on [DATE]" at bounding box center [251, 86] width 117 height 16
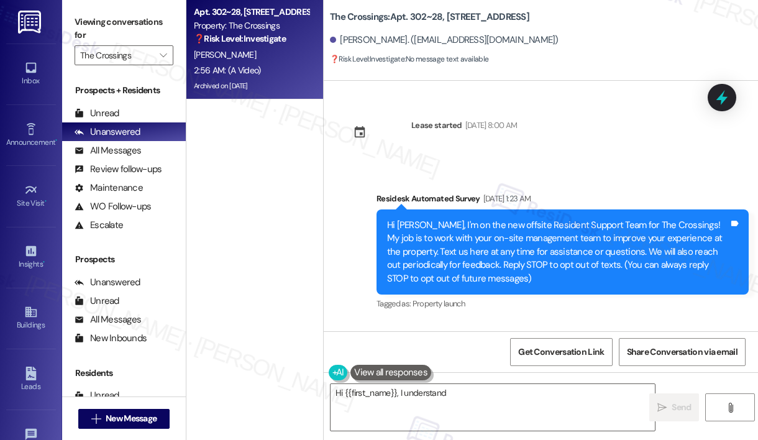
scroll to position [76126, 0]
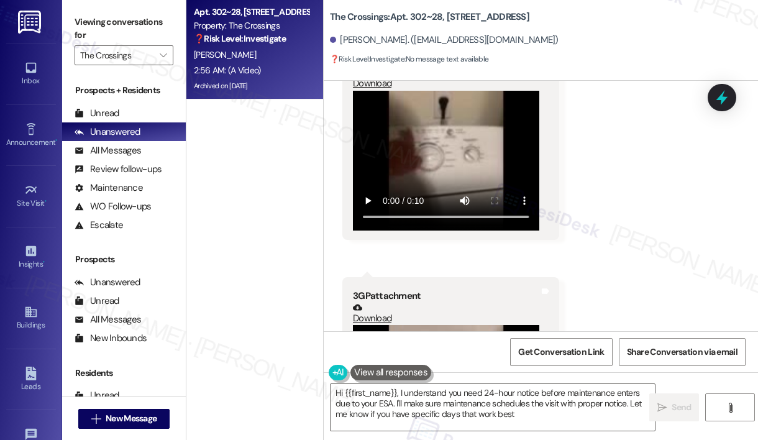
type textarea "Hi {{first_name}}, I understand you need 24-hour notice before maintenance ente…"
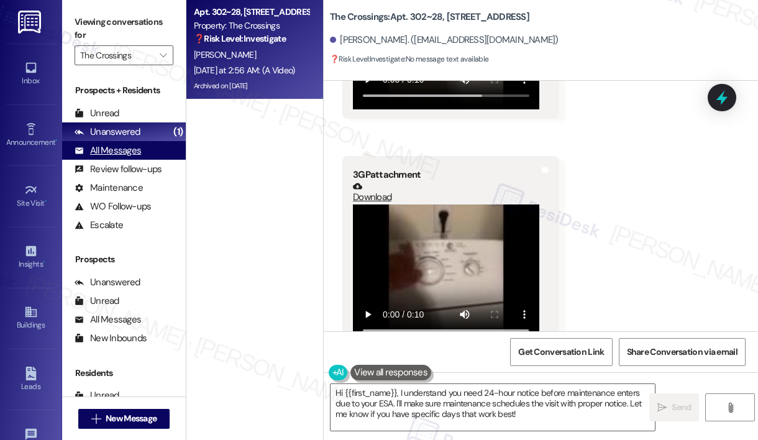
scroll to position [76029, 0]
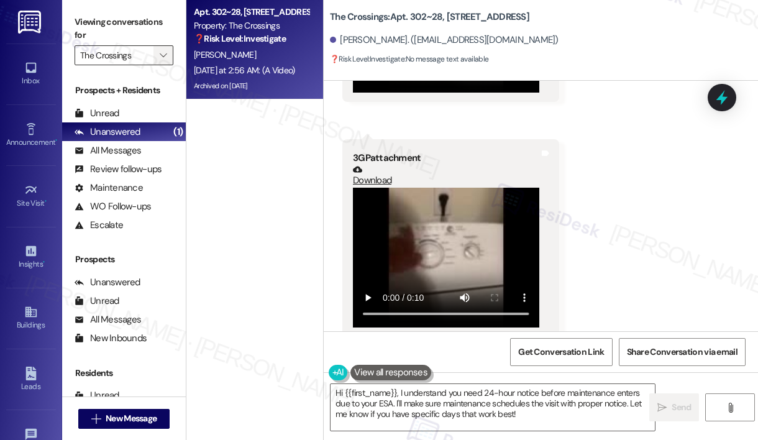
click at [164, 55] on icon "" at bounding box center [163, 55] width 7 height 10
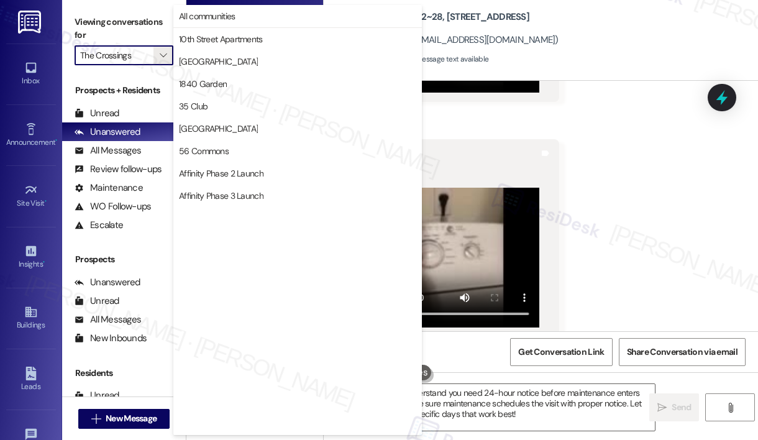
scroll to position [2167, 0]
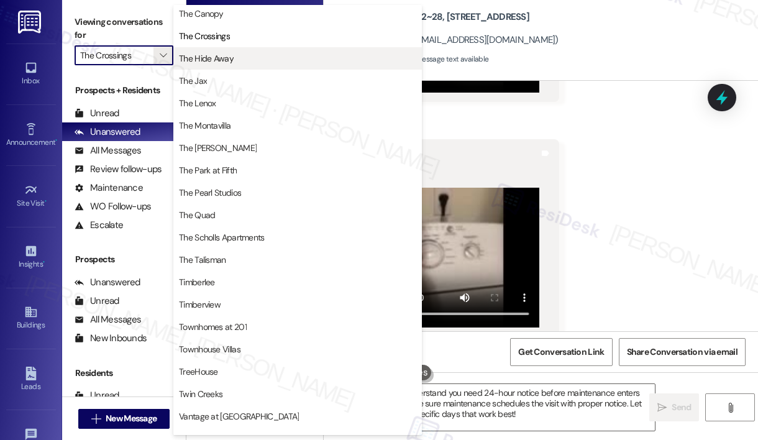
click at [219, 60] on span "The Hide Away" at bounding box center [206, 58] width 55 height 12
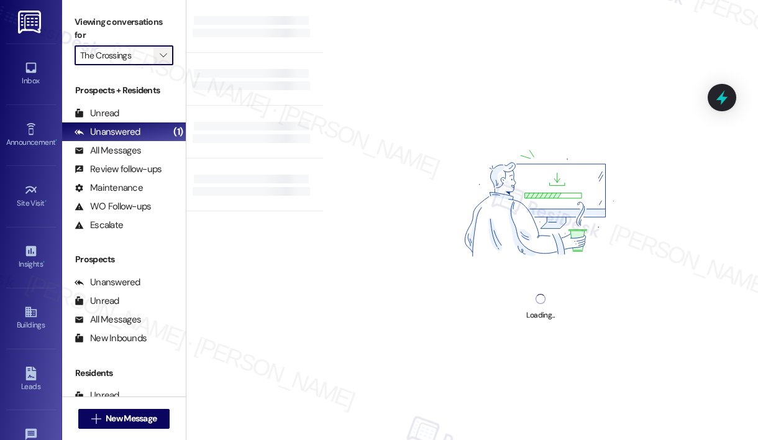
click at [168, 46] on span "" at bounding box center [163, 55] width 12 height 20
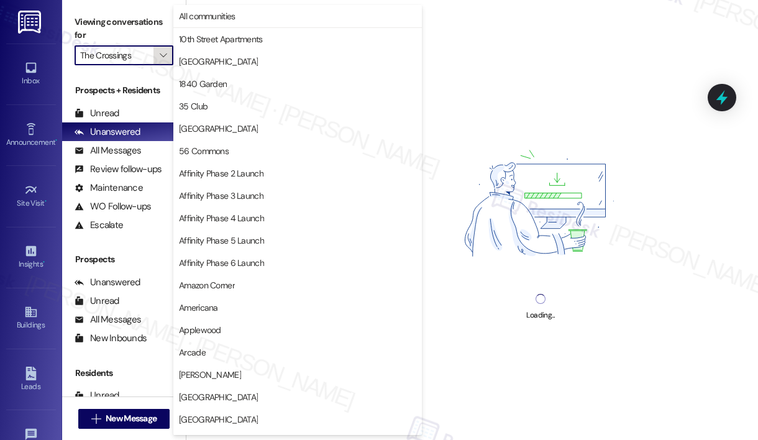
scroll to position [2167, 0]
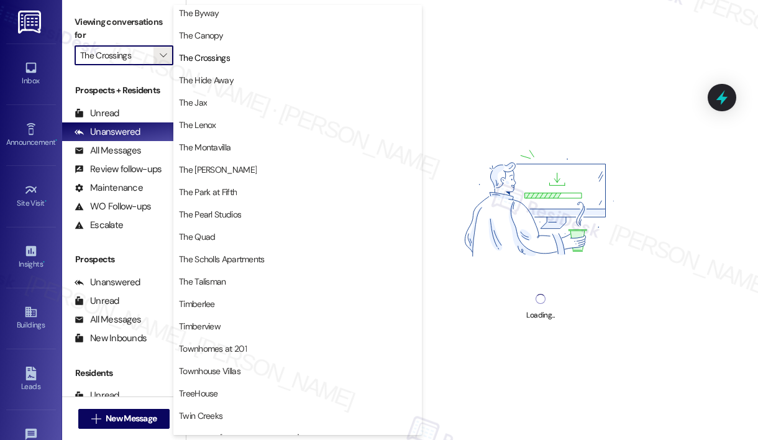
click at [196, 78] on span "The Hide Away" at bounding box center [206, 80] width 55 height 12
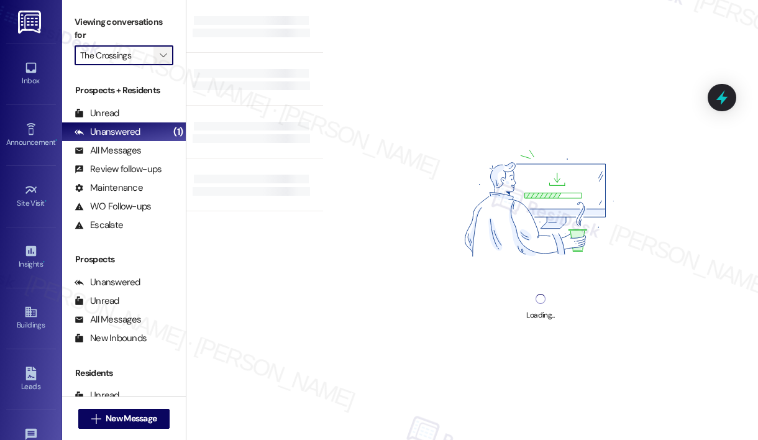
click at [168, 52] on span "" at bounding box center [163, 55] width 12 height 20
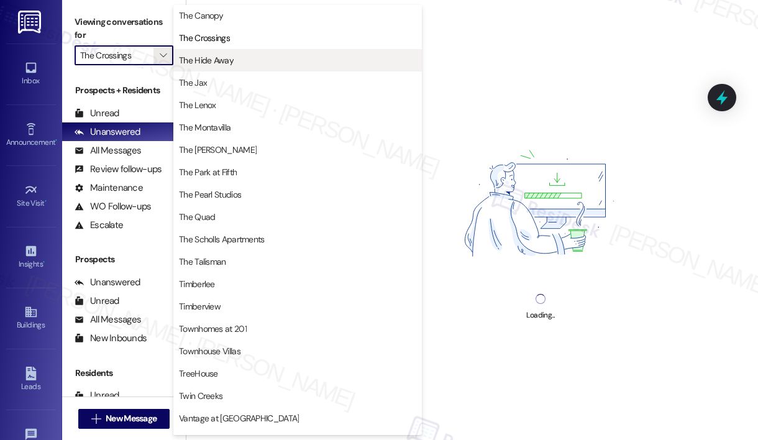
click at [229, 63] on span "The Hide Away" at bounding box center [206, 60] width 55 height 12
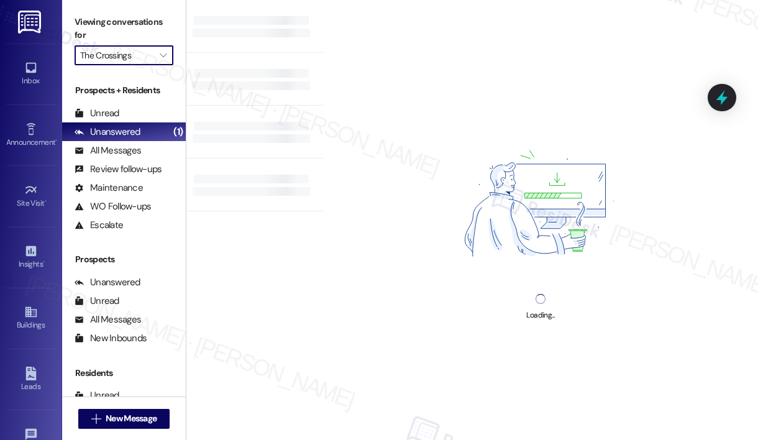
type input "The Hide Away"
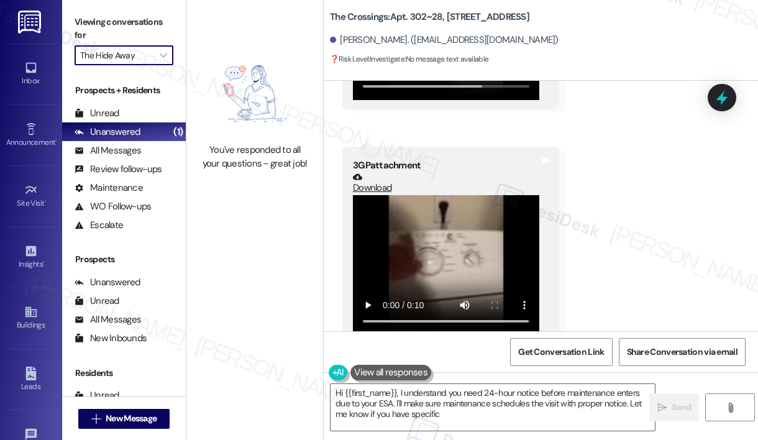
scroll to position [75998, 0]
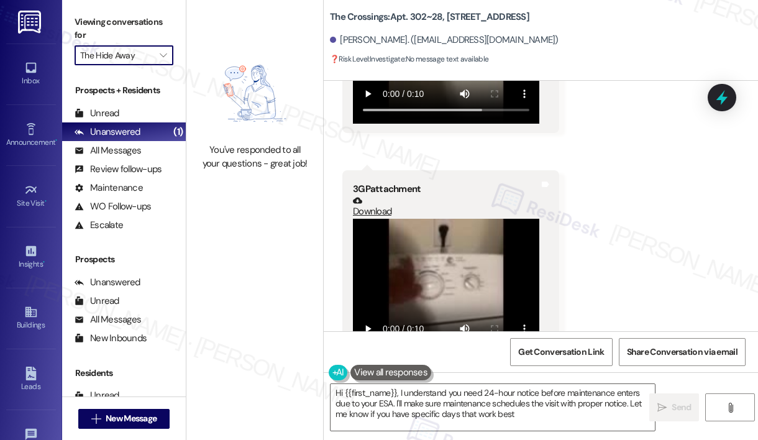
type textarea "Hi {{first_name}}, I understand you need 24-hour notice before maintenance ente…"
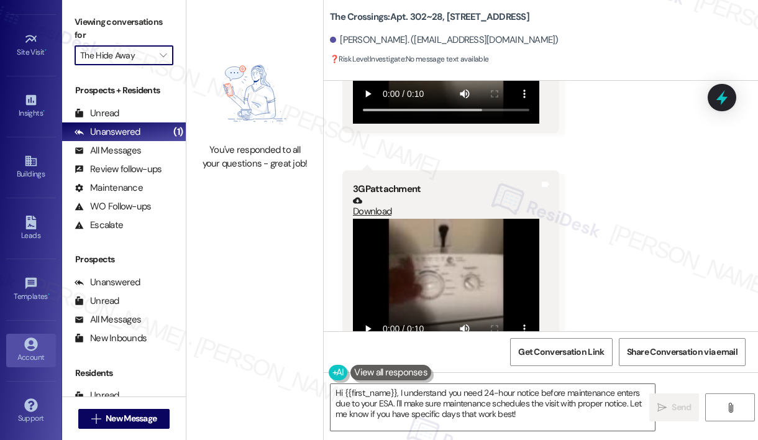
click at [36, 345] on link "Account" at bounding box center [31, 351] width 50 height 34
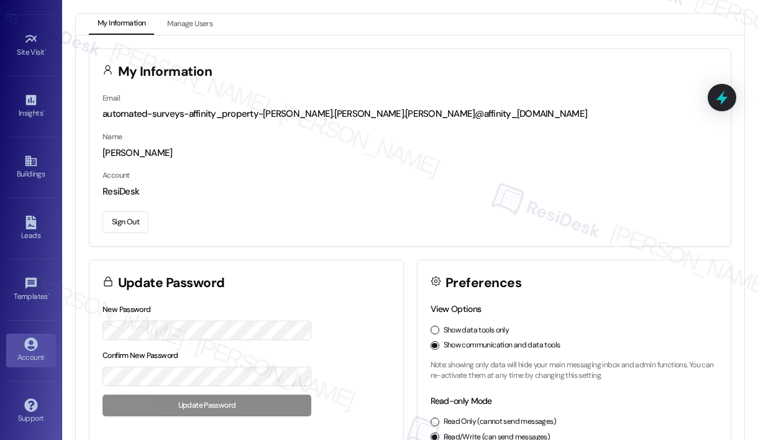
click at [135, 215] on button "Sign Out" at bounding box center [126, 222] width 46 height 22
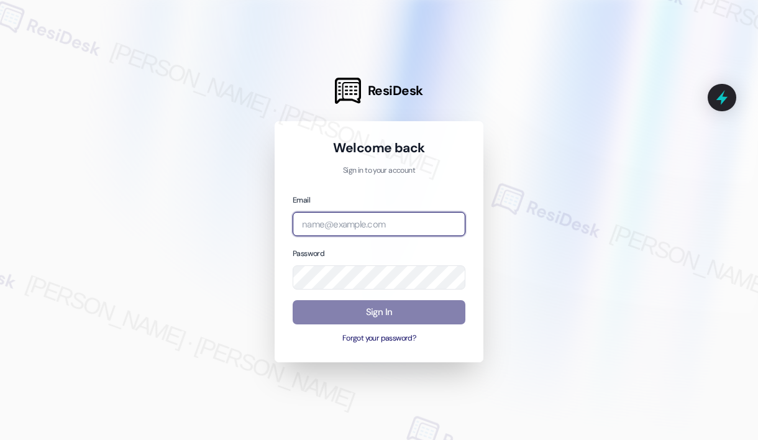
click at [357, 227] on input "email" at bounding box center [379, 224] width 173 height 24
type input "Residesk@360"
click at [345, 222] on input "Residesk@360" at bounding box center [379, 224] width 173 height 24
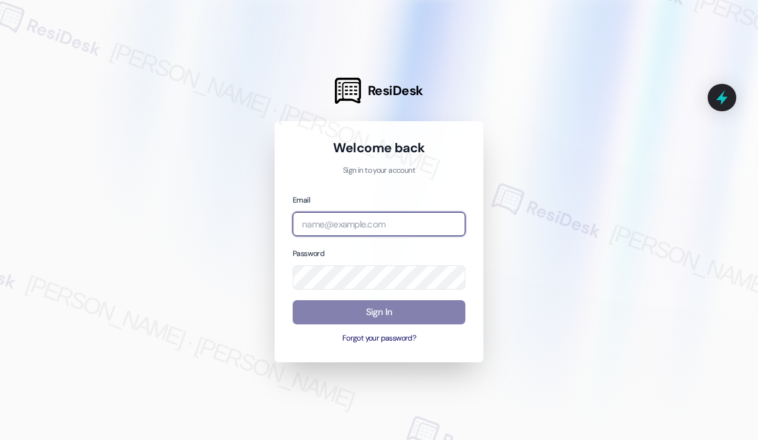
click at [0, 439] on com-1password-button at bounding box center [0, 440] width 0 height 0
type input "c"
type input "[EMAIL_ADDRESS][PERSON_NAME][PERSON_NAME][PERSON_NAME][PERSON_NAME][DOMAIN_NAME]"
